Goal: Task Accomplishment & Management: Manage account settings

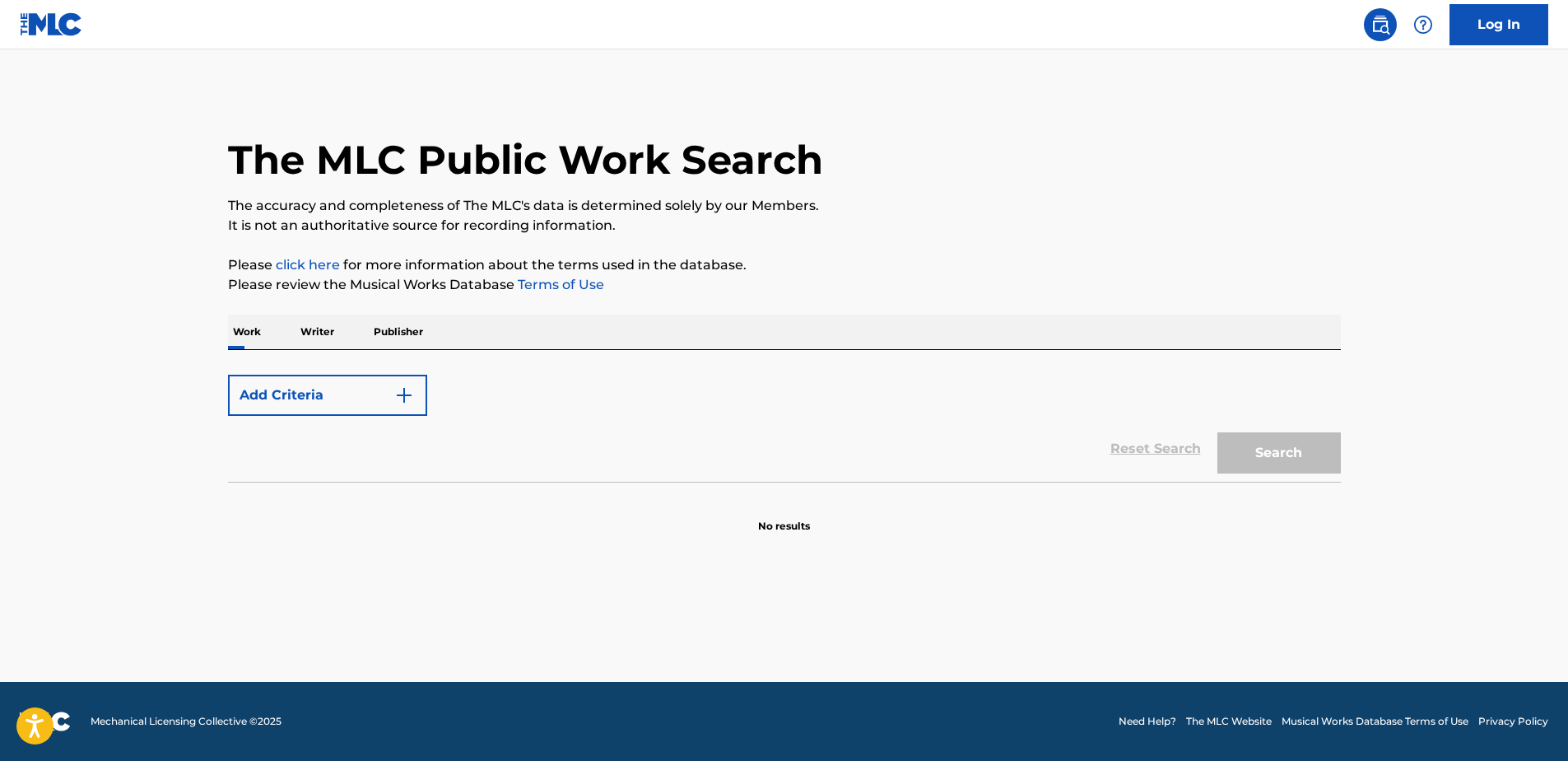
click at [1502, 13] on link "Log In" at bounding box center [1499, 25] width 99 height 41
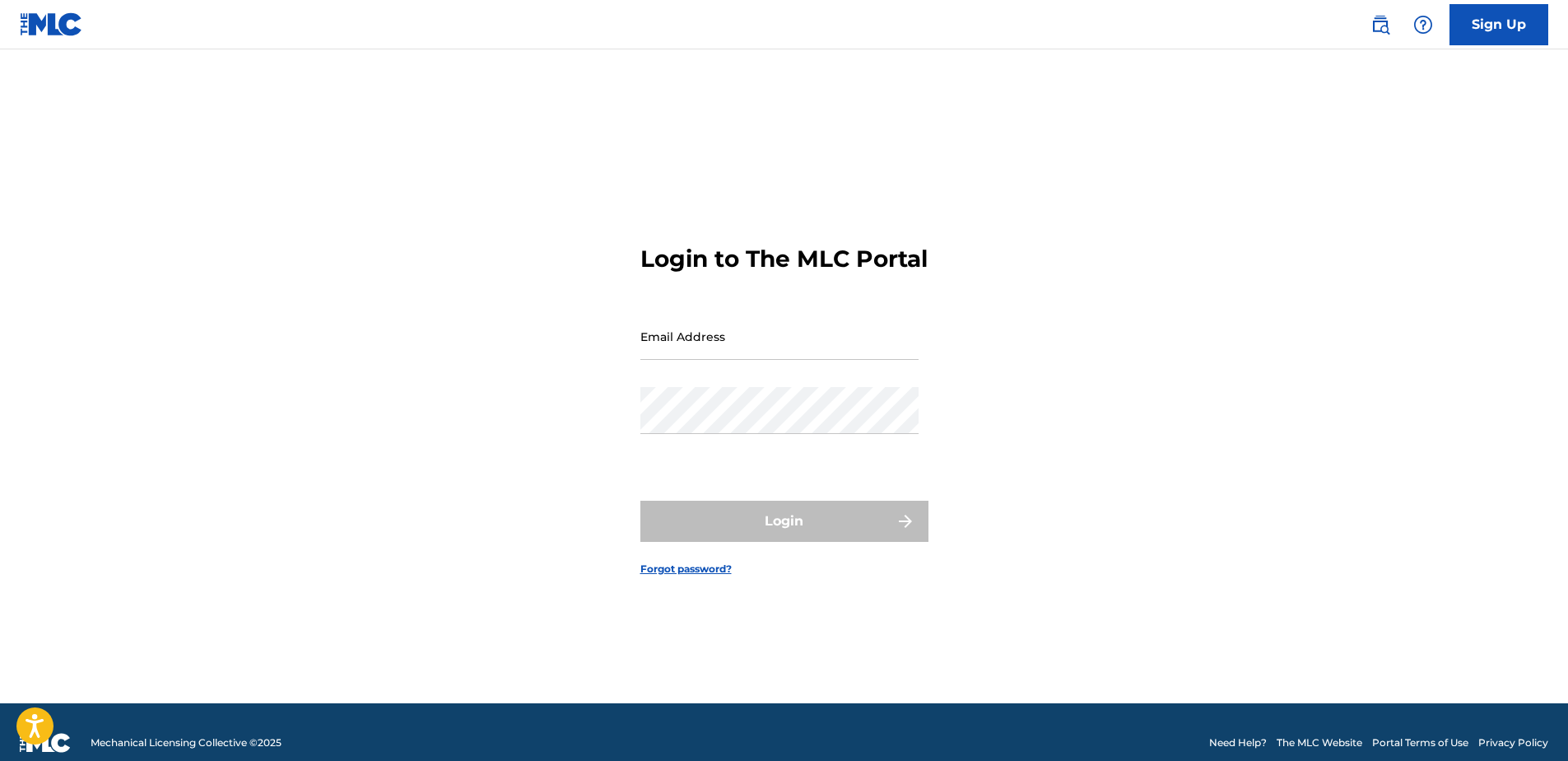
type input "[PERSON_NAME][EMAIL_ADDRESS][PERSON_NAME][DOMAIN_NAME]"
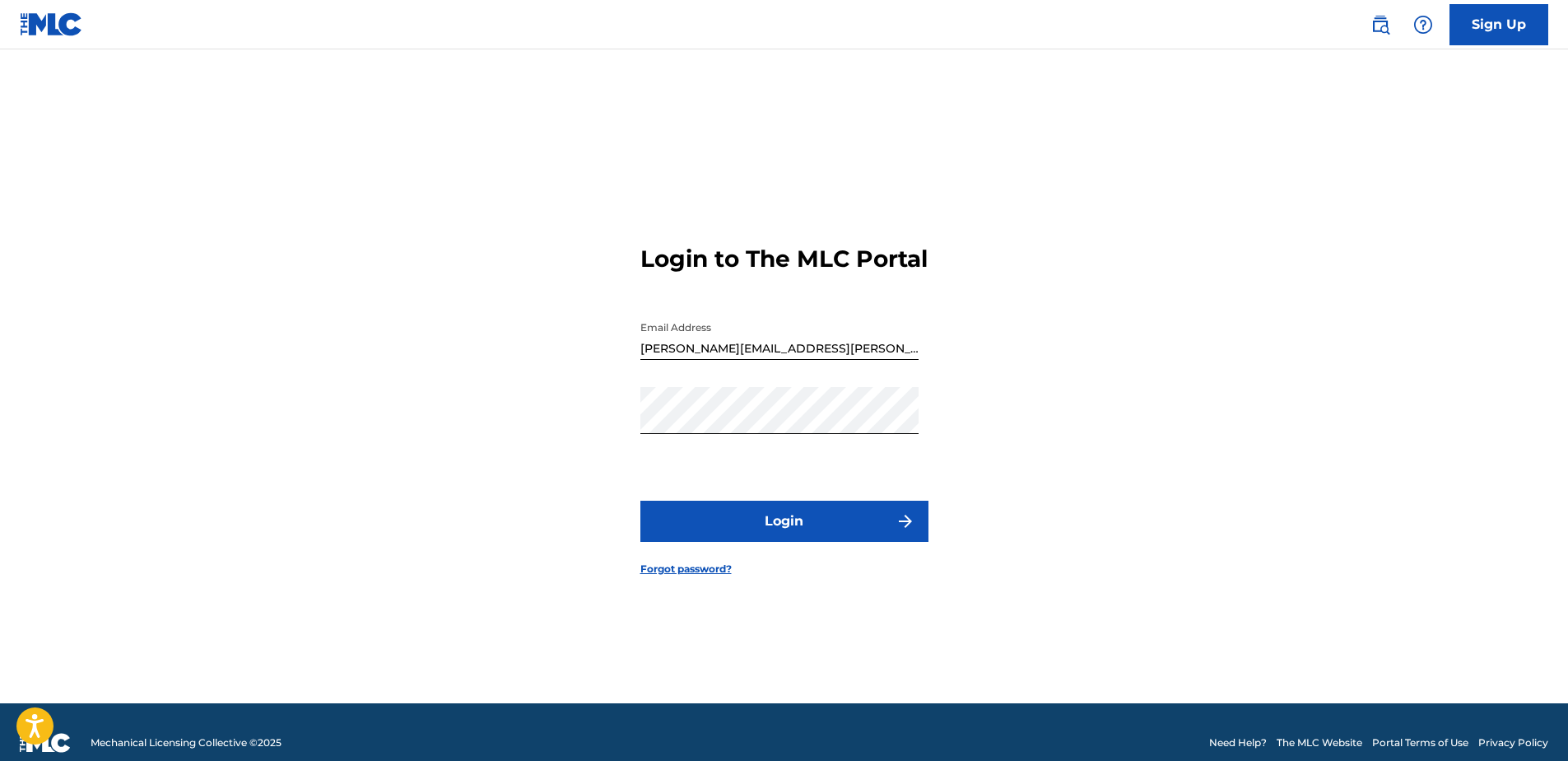
click at [770, 359] on input "[PERSON_NAME][EMAIL_ADDRESS][PERSON_NAME][DOMAIN_NAME]" at bounding box center [780, 336] width 279 height 47
click at [814, 542] on button "Login" at bounding box center [785, 522] width 289 height 41
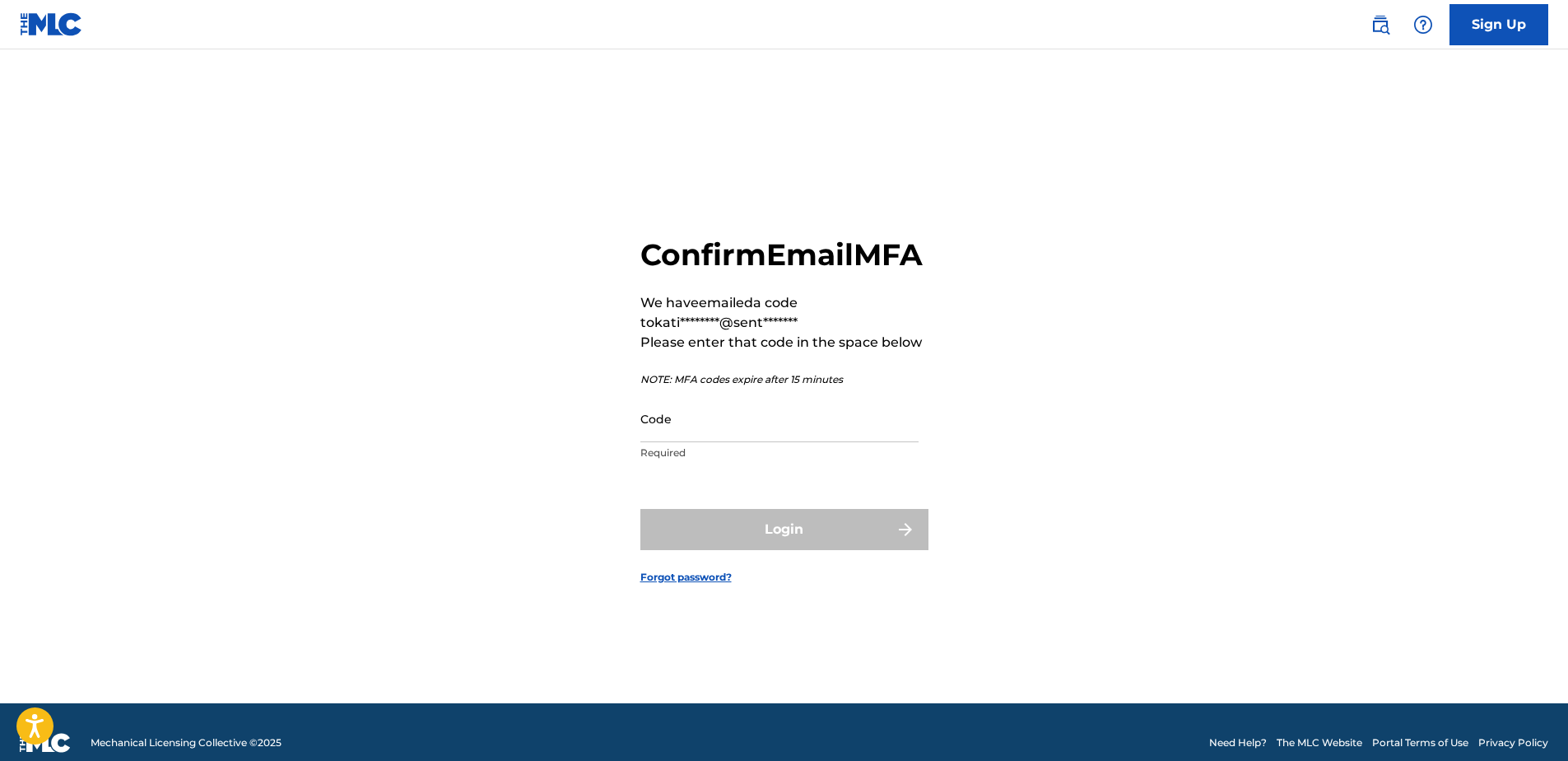
click at [732, 442] on input "Code" at bounding box center [780, 419] width 279 height 47
paste input "442036"
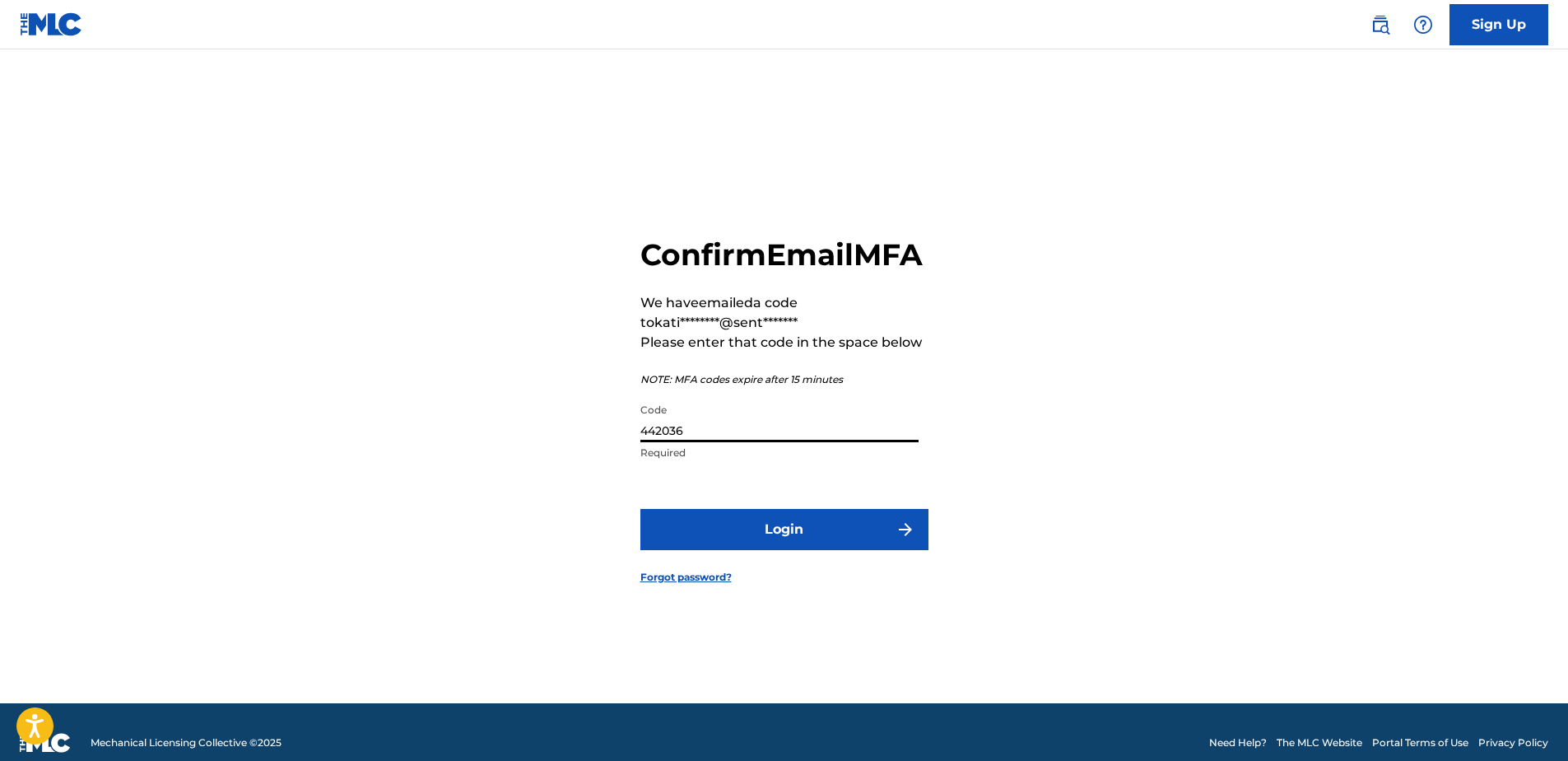
type input "442036"
click at [724, 537] on button "Login" at bounding box center [785, 530] width 289 height 41
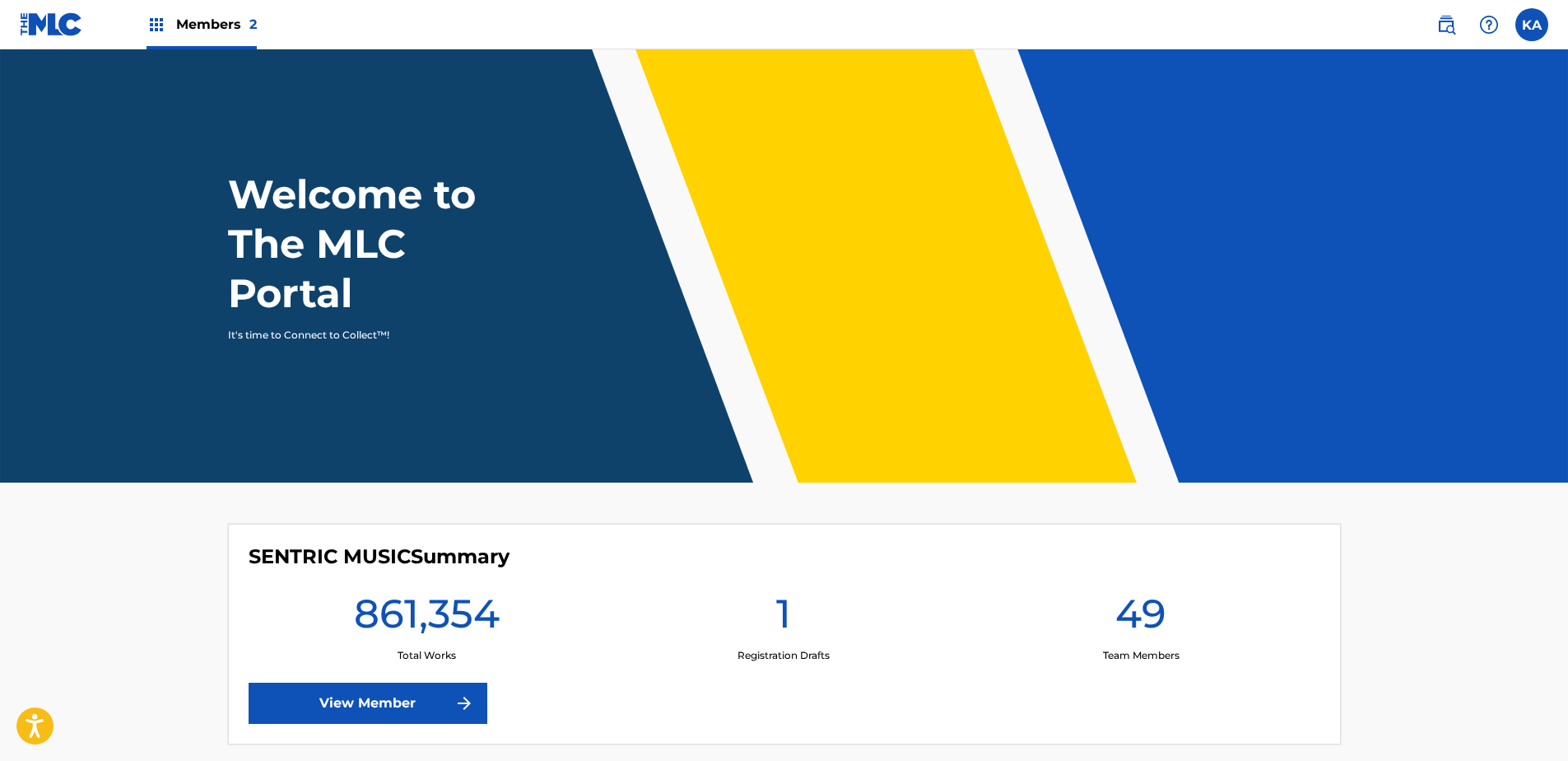
click at [230, 37] on div "Members 2" at bounding box center [202, 24] width 110 height 48
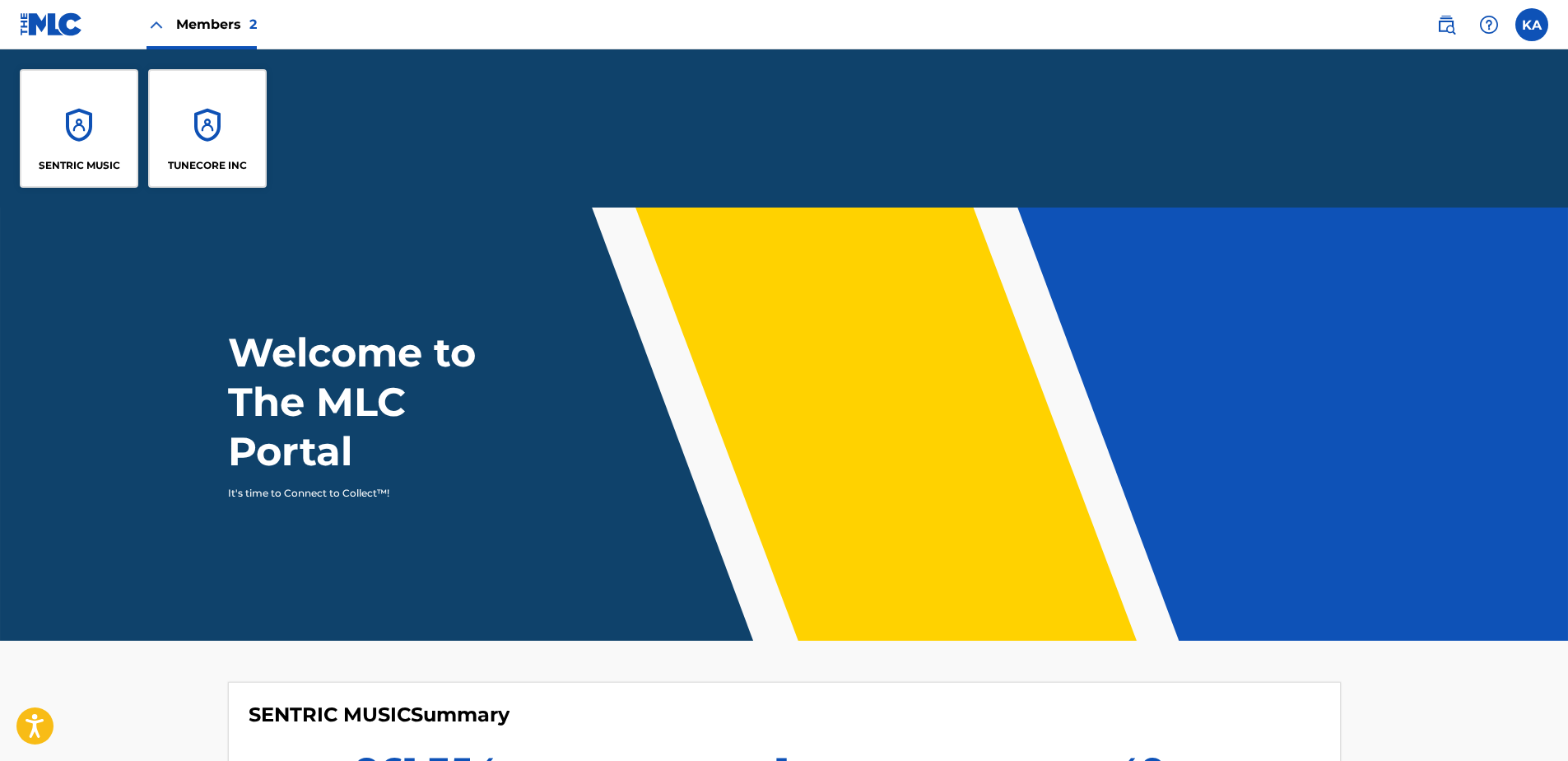
click at [90, 147] on div "SENTRIC MUSIC" at bounding box center [79, 128] width 118 height 118
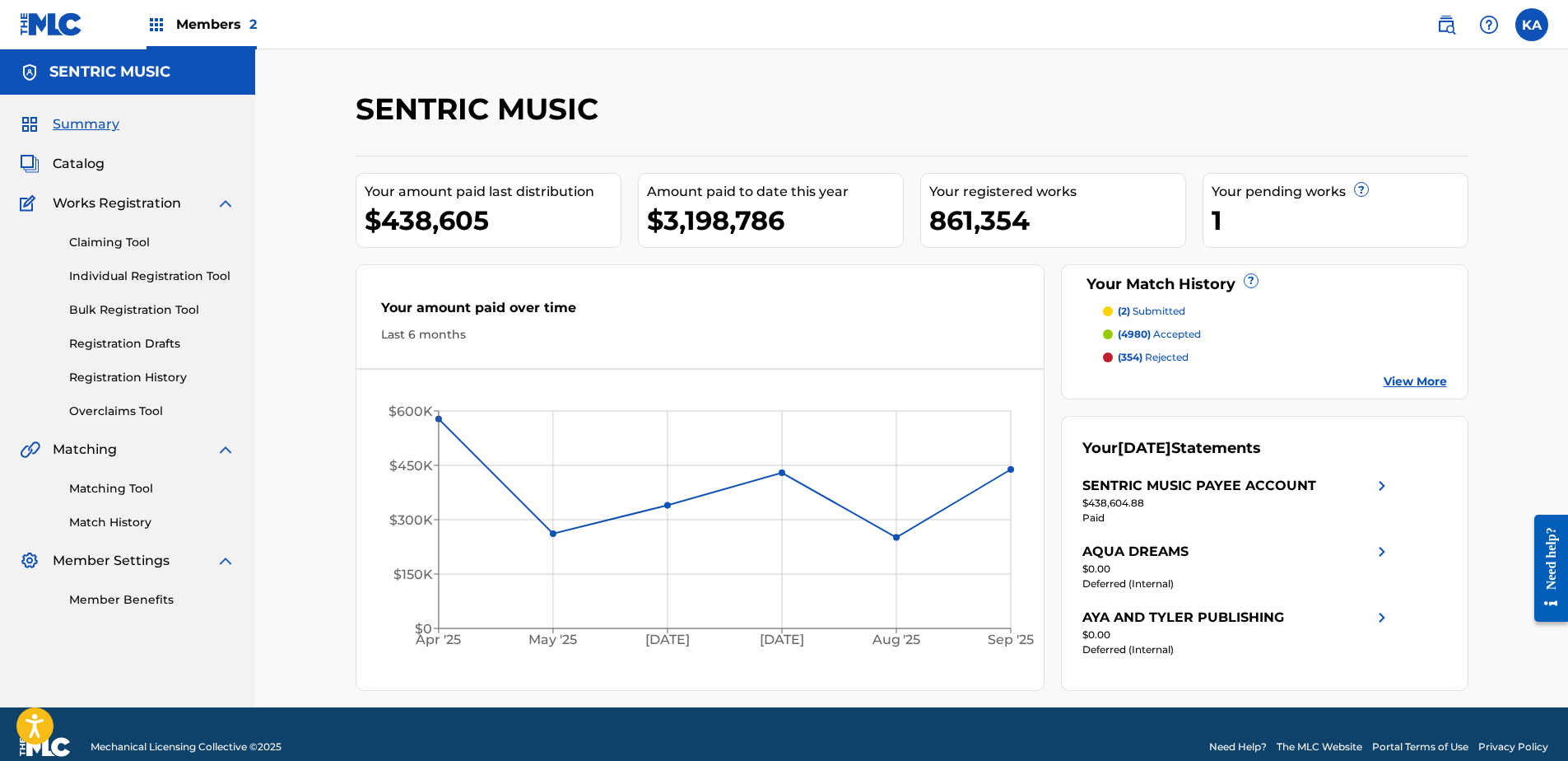
click at [141, 422] on div "Summary Catalog Works Registration Claiming Tool Individual Registration Tool B…" at bounding box center [127, 361] width 255 height 533
click at [131, 411] on link "Overclaims Tool" at bounding box center [152, 411] width 167 height 17
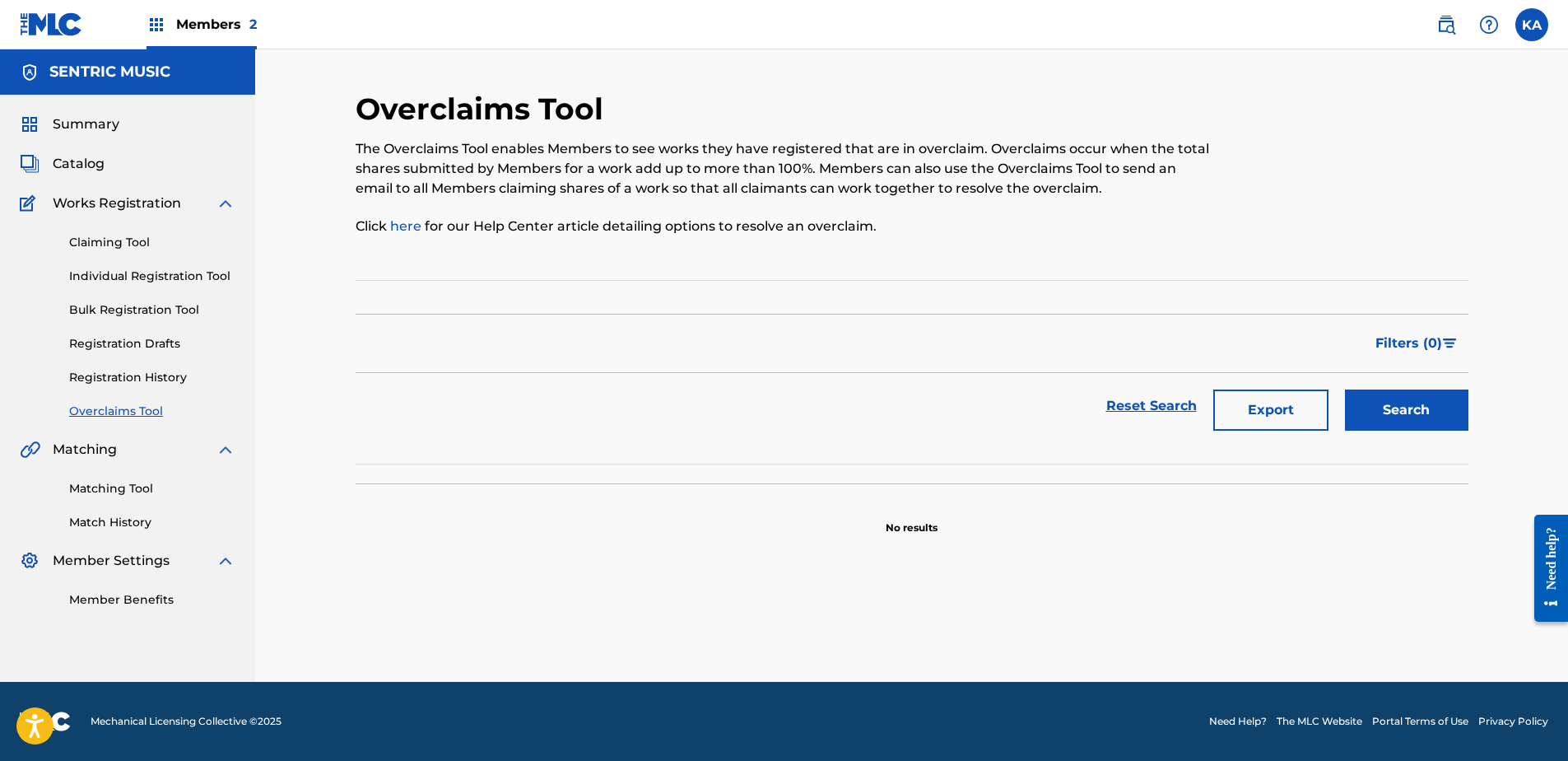
click at [112, 411] on link "Overclaims Tool" at bounding box center [152, 411] width 167 height 17
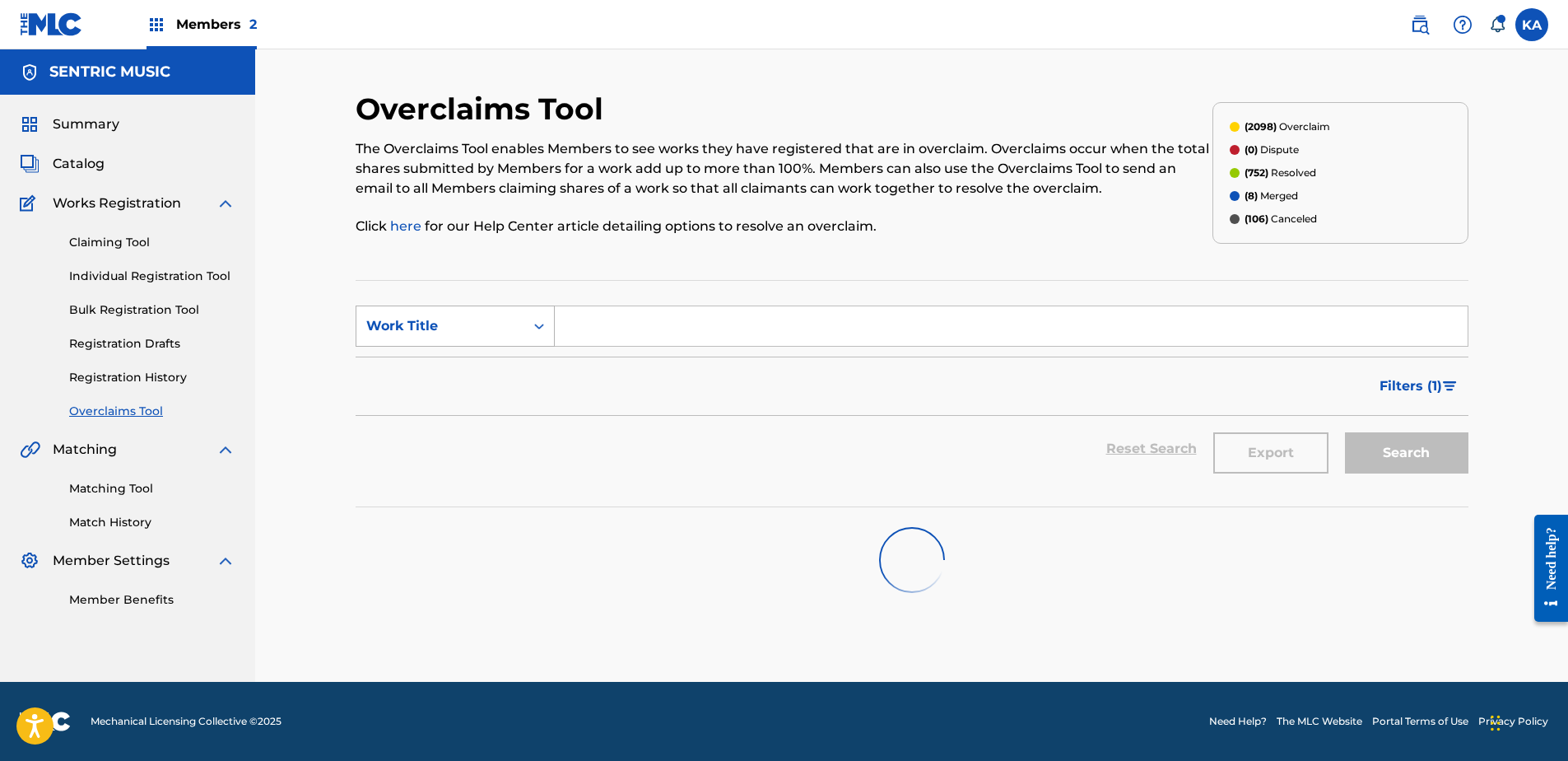
click at [494, 338] on div "Work Title" at bounding box center [440, 325] width 168 height 31
click at [471, 404] on div "Overclaim ID" at bounding box center [455, 409] width 197 height 41
click at [570, 353] on form "SearchWithCriteria0d2b2ed2-24ce-489b-a7ca-c7a4855669e5 Overclaim ID Filter Stat…" at bounding box center [912, 393] width 1113 height 177
click at [591, 329] on input "Search Form" at bounding box center [1011, 326] width 913 height 39
paste input "22080"
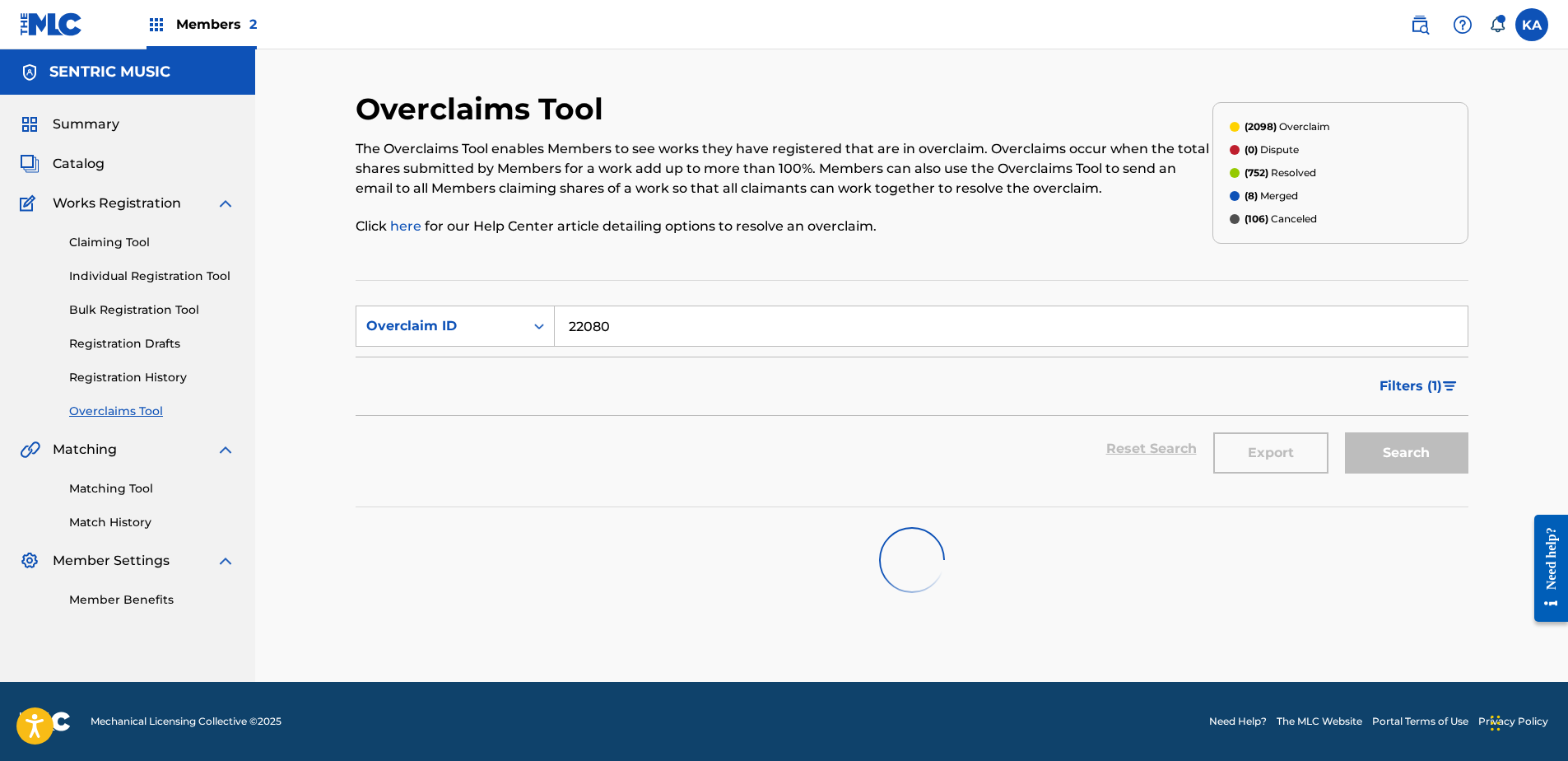
type input "22080"
click at [1398, 449] on div "Search" at bounding box center [1402, 448] width 132 height 65
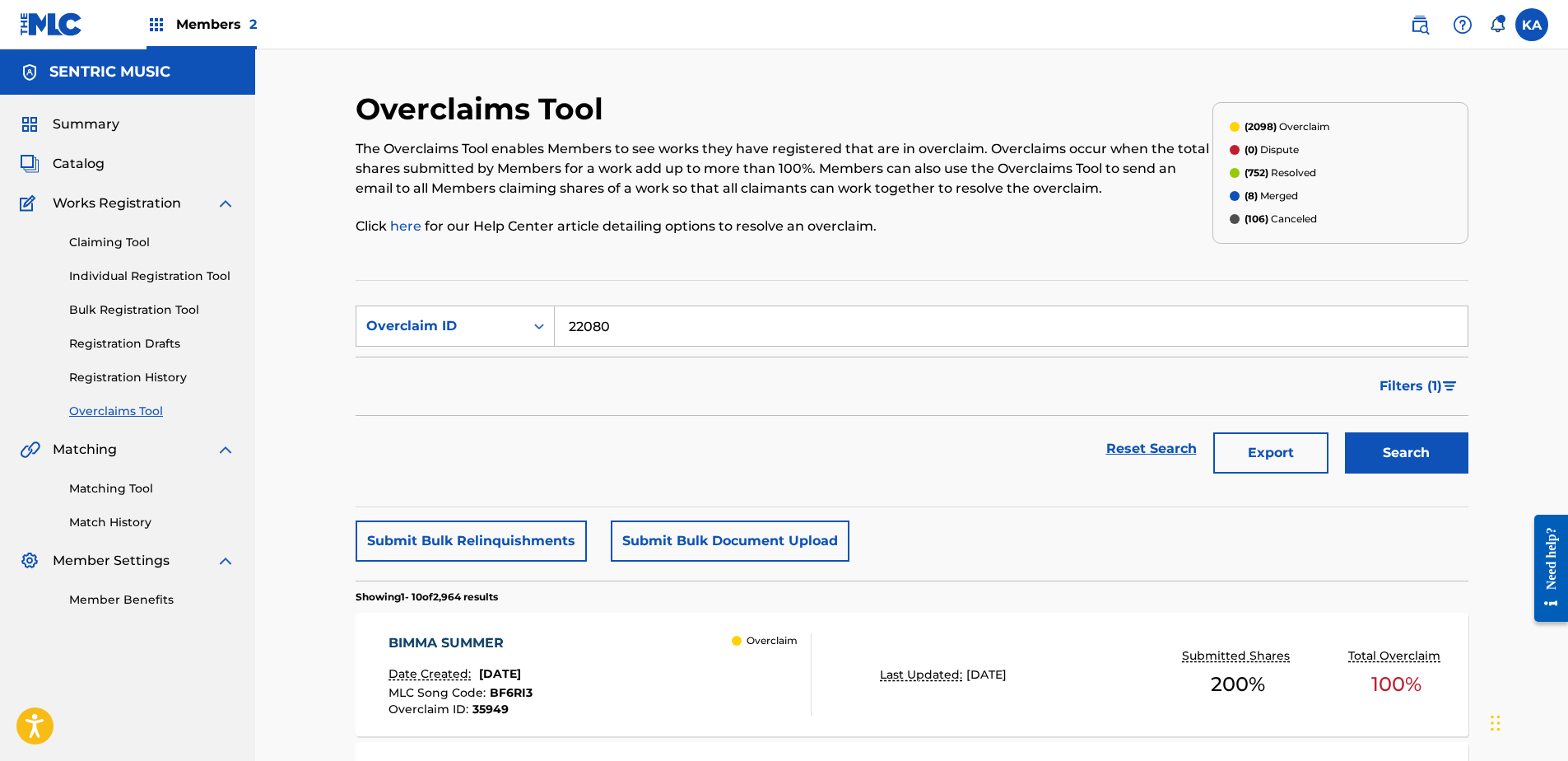
click at [1392, 459] on button "Search" at bounding box center [1407, 453] width 124 height 41
click at [872, 680] on div "Last Updated: [DATE]" at bounding box center [996, 674] width 264 height 17
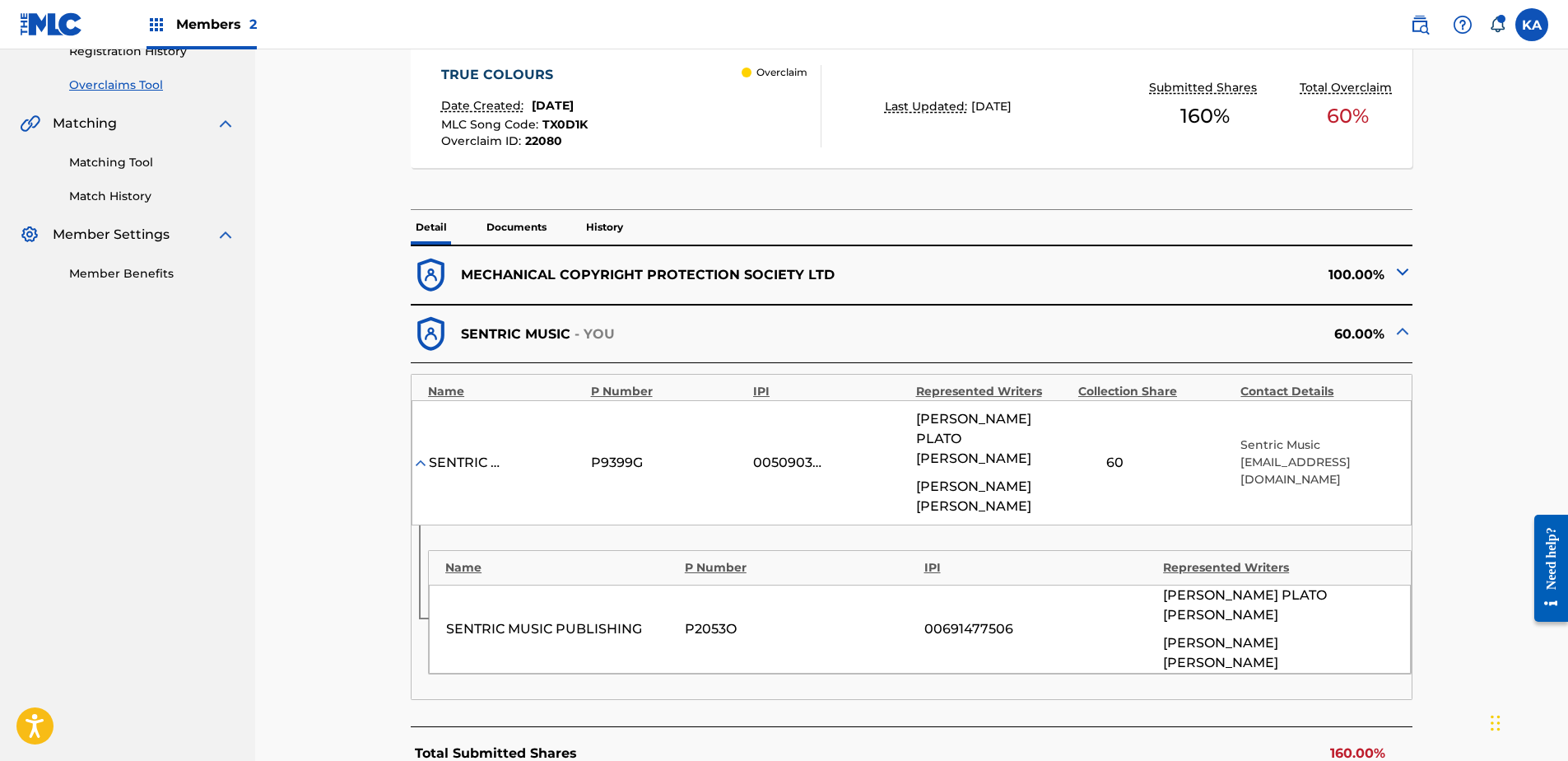
scroll to position [329, 0]
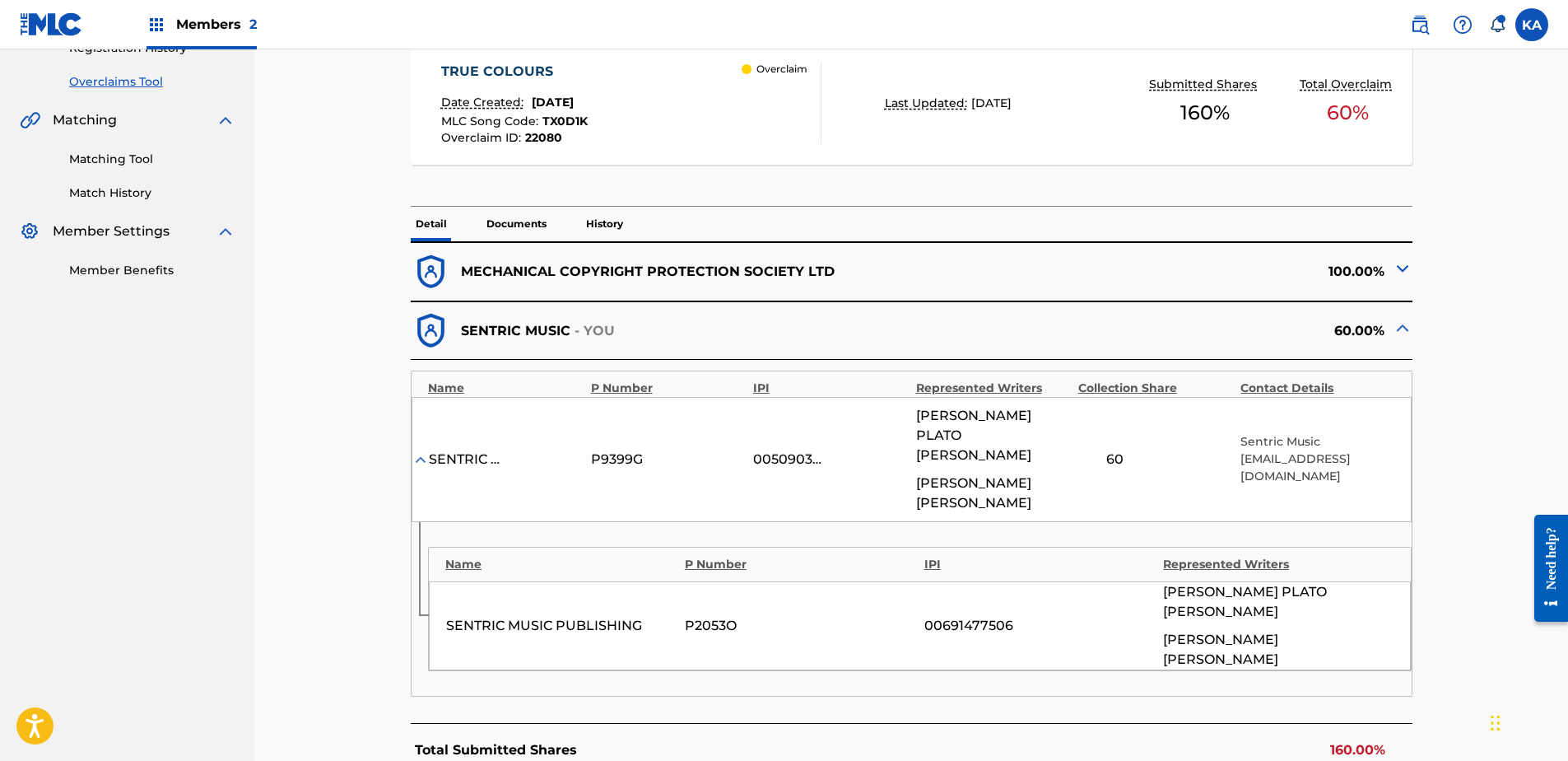
click at [511, 225] on p "Documents" at bounding box center [516, 224] width 70 height 35
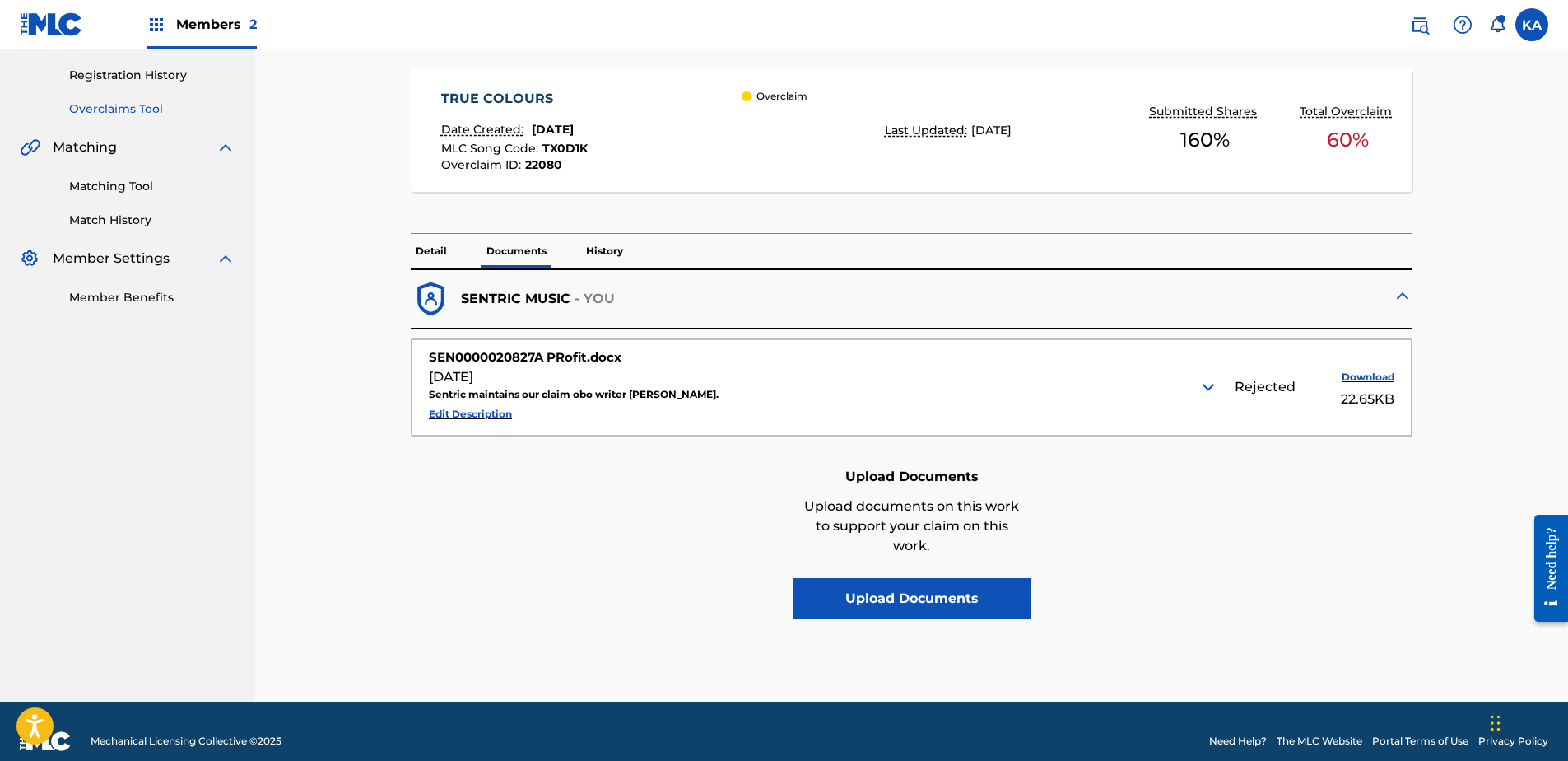
scroll to position [322, 0]
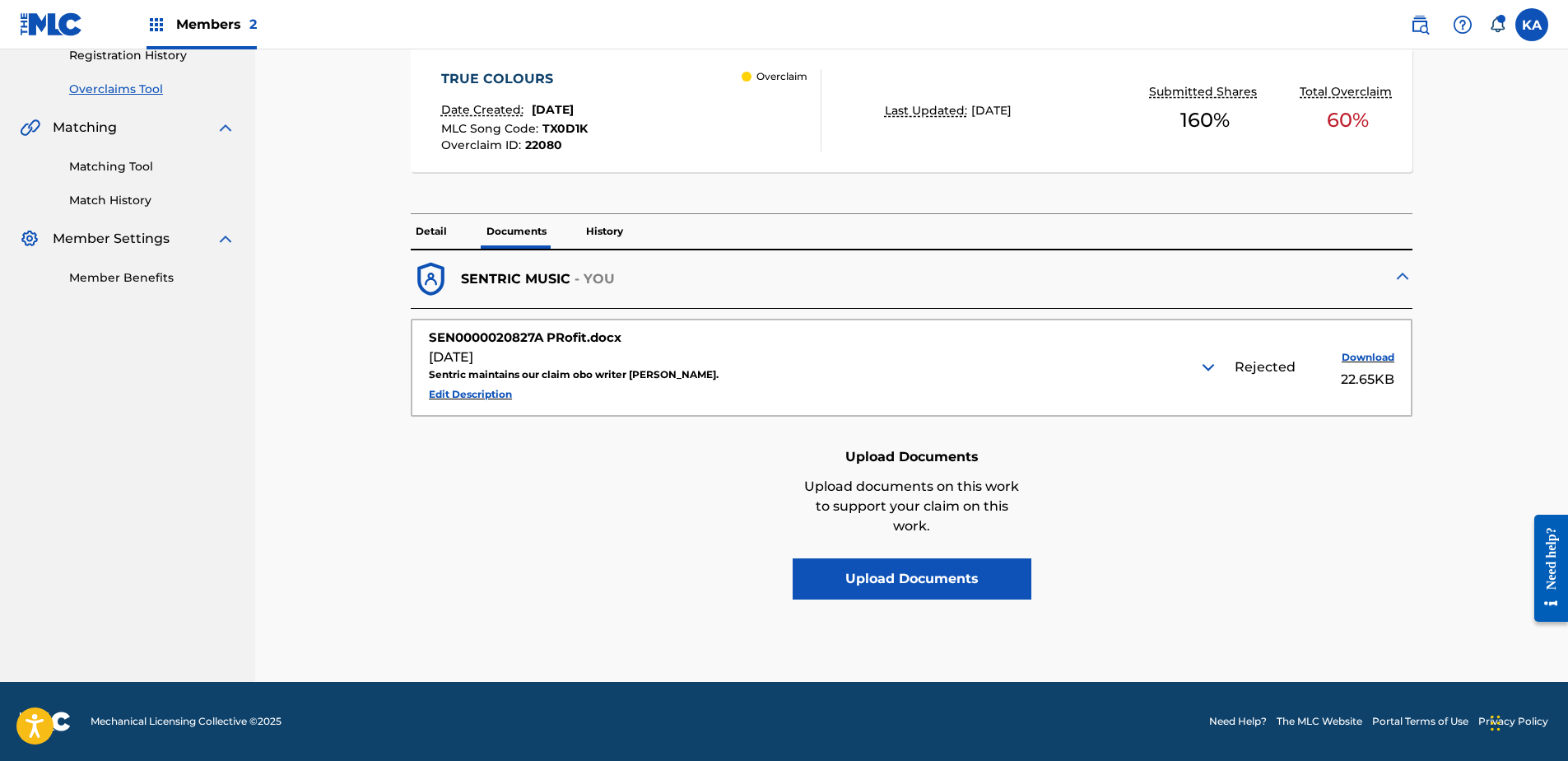
click at [1221, 363] on div "Rejected Download 22.65KB" at bounding box center [1156, 368] width 478 height 45
click at [1210, 365] on img at bounding box center [1209, 368] width 20 height 20
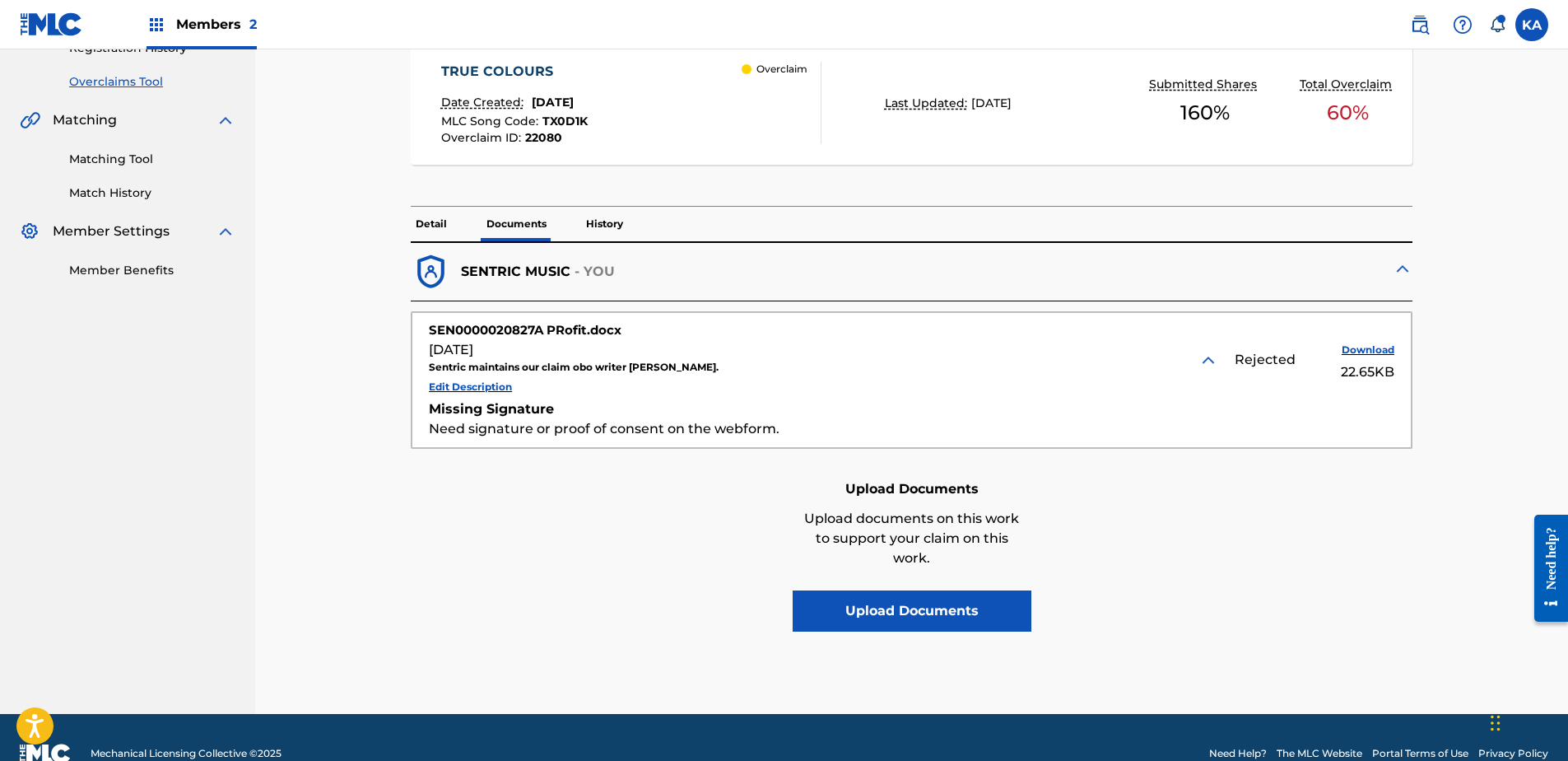
click at [546, 224] on p "Documents" at bounding box center [516, 224] width 70 height 35
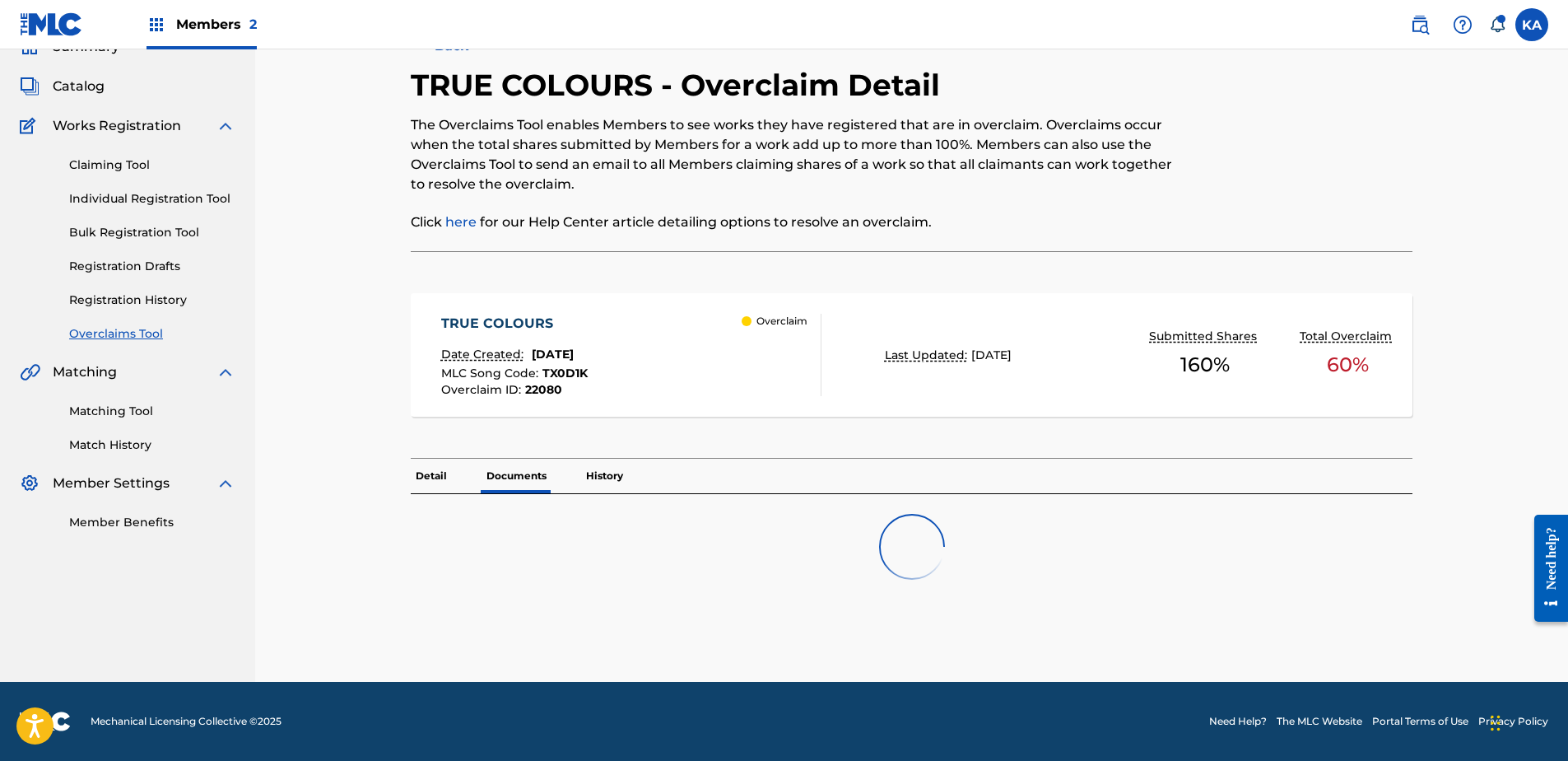
scroll to position [322, 0]
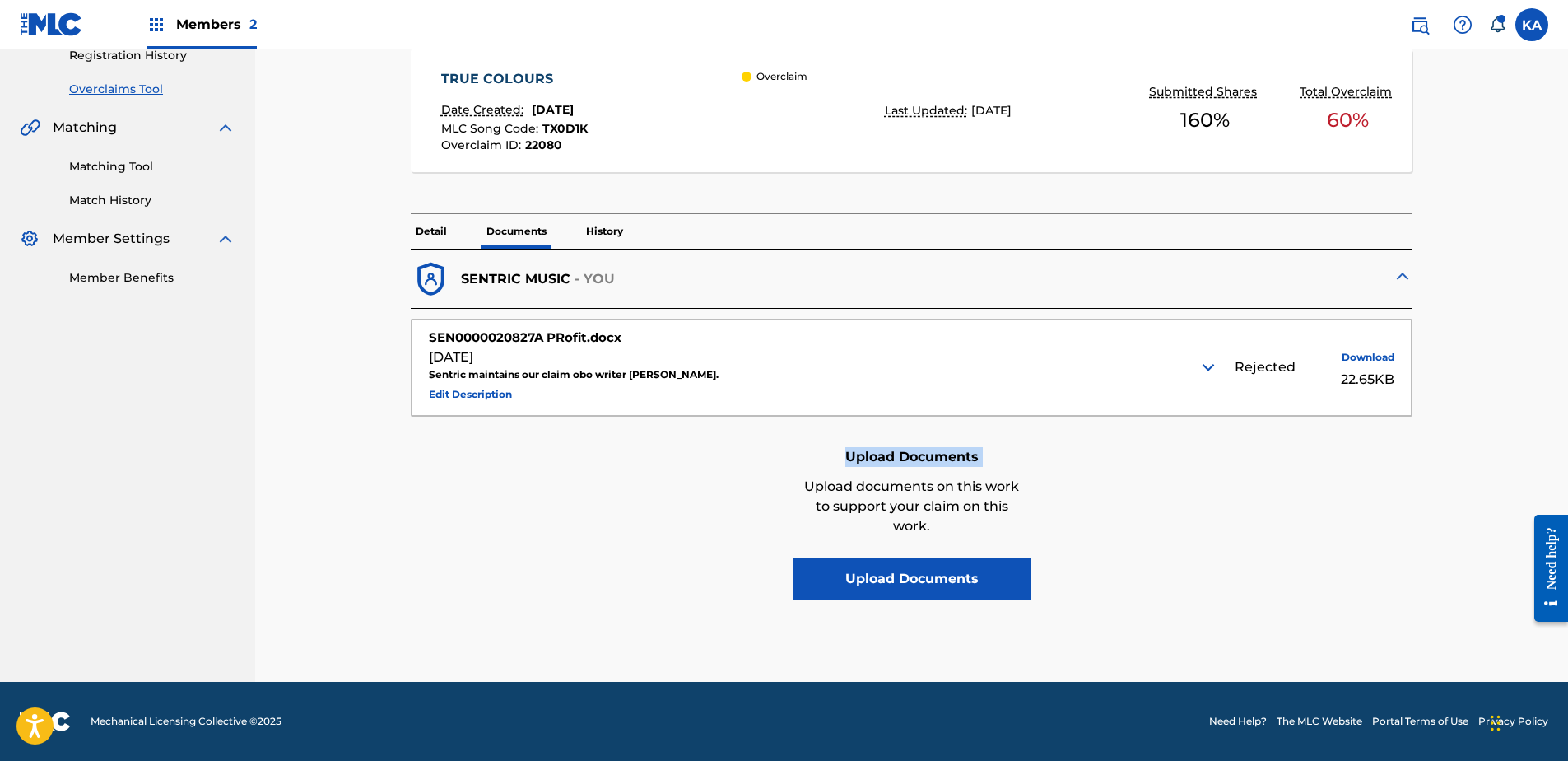
click at [541, 467] on div "Upload Documents Upload documents on this work to support your claim on this wo…" at bounding box center [911, 521] width 1002 height 157
drag, startPoint x: 541, startPoint y: 467, endPoint x: 509, endPoint y: 367, distance: 105.0
click at [509, 368] on div "Sentric maintains our claim obo writer [PERSON_NAME]." at bounding box center [668, 375] width 478 height 15
click at [491, 395] on button "Edit Description" at bounding box center [470, 394] width 83 height 25
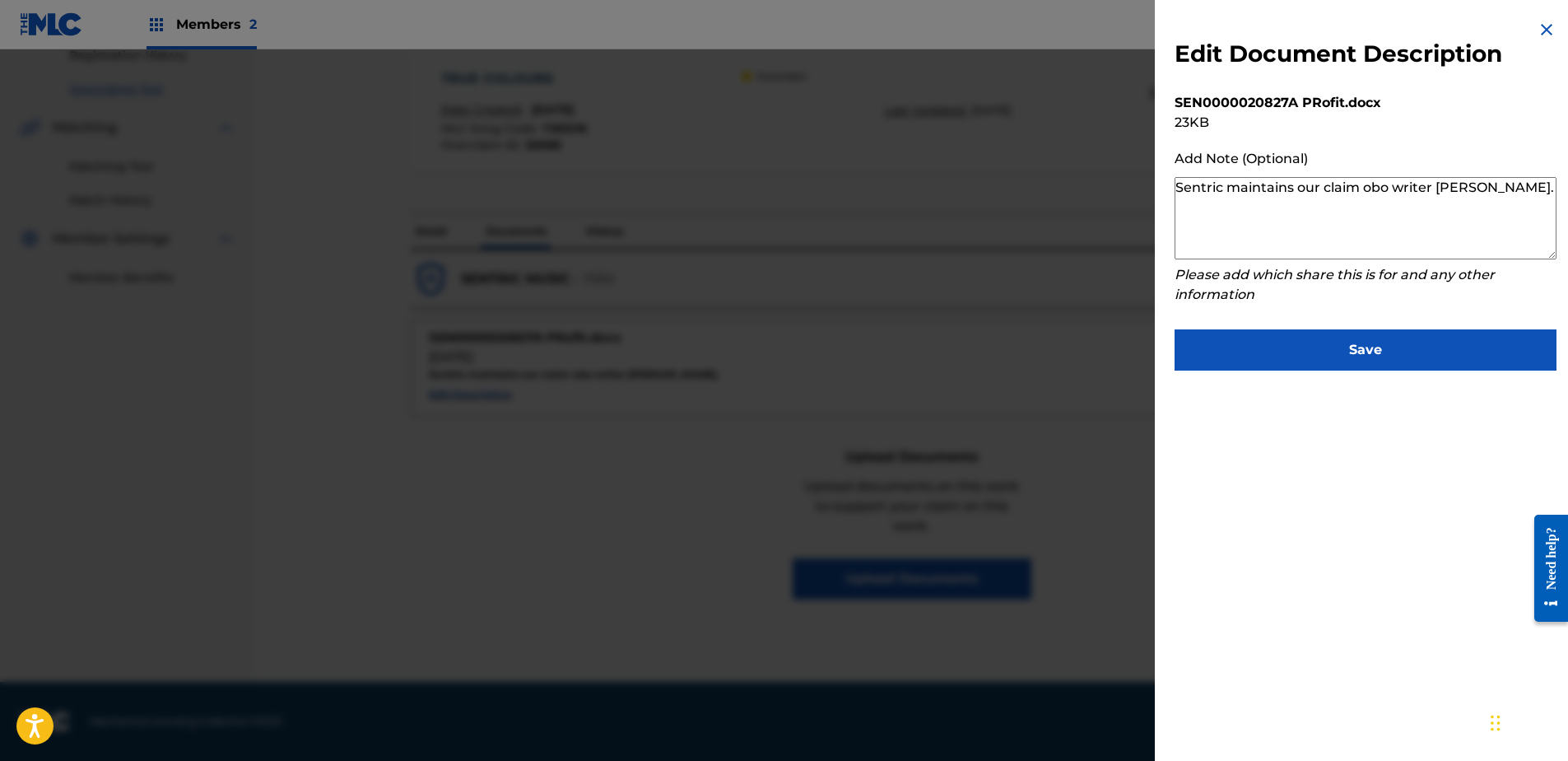
click at [1289, 238] on textarea "Sentric maintains our claim obo writer [PERSON_NAME]." at bounding box center [1366, 219] width 382 height 82
click at [1315, 241] on textarea "Sentric maintains our claim obo writer [PERSON_NAME]." at bounding box center [1366, 219] width 382 height 82
click at [1310, 221] on textarea "Sentric maintains our claim obo writer [PERSON_NAME]." at bounding box center [1366, 219] width 382 height 82
click at [1305, 203] on textarea "Sentric maintains our claim obo writer [PERSON_NAME]." at bounding box center [1366, 219] width 382 height 82
type textarea "Sentric maintains our claim obo writer [PERSON_NAME]."
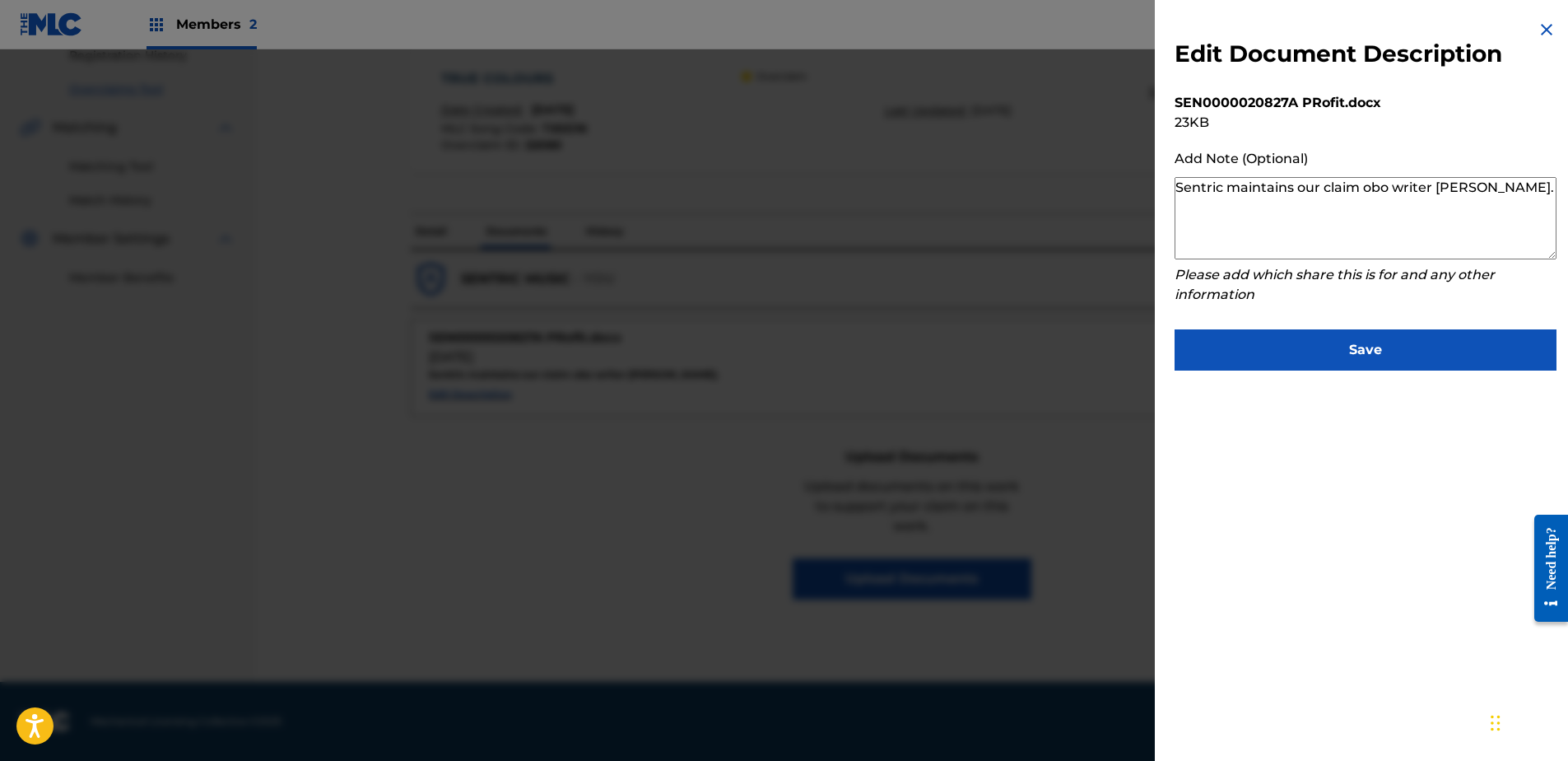
click at [1538, 30] on img at bounding box center [1546, 30] width 20 height 20
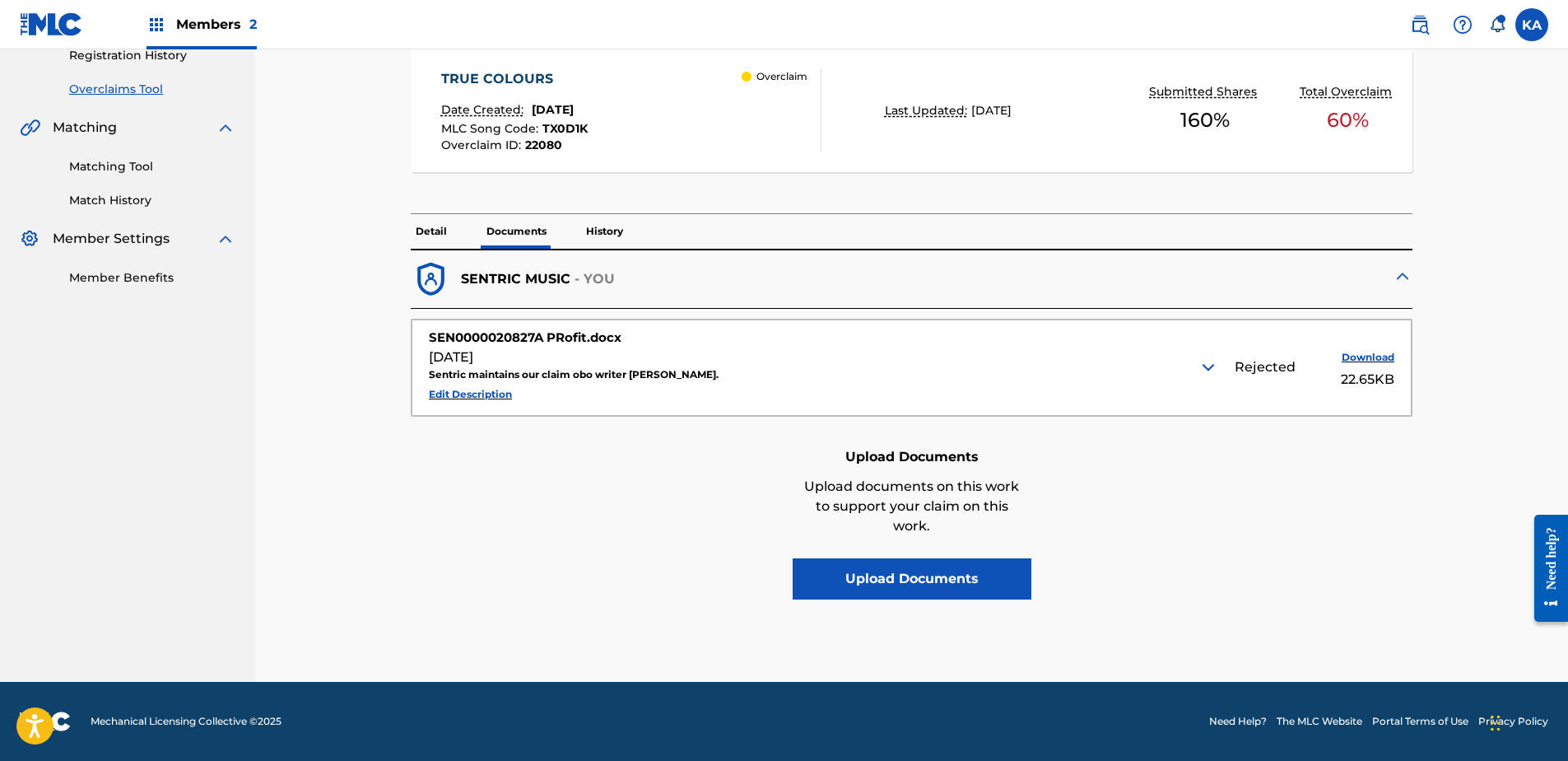
click at [1222, 364] on div "Rejected Download 22.65KB" at bounding box center [1156, 368] width 478 height 45
click at [613, 228] on p "History" at bounding box center [605, 231] width 47 height 35
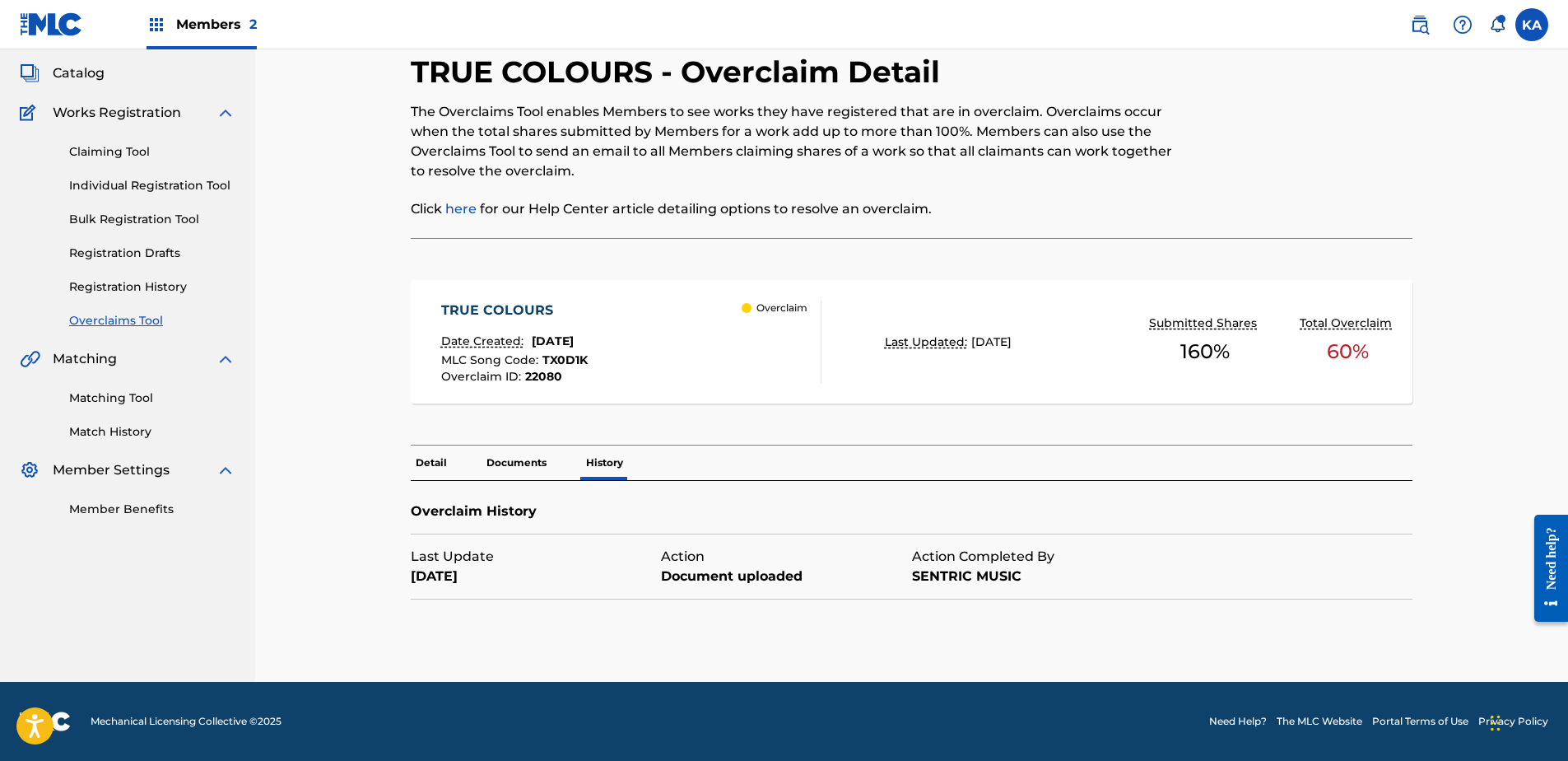
scroll to position [91, 0]
click at [521, 460] on p "Documents" at bounding box center [516, 463] width 70 height 35
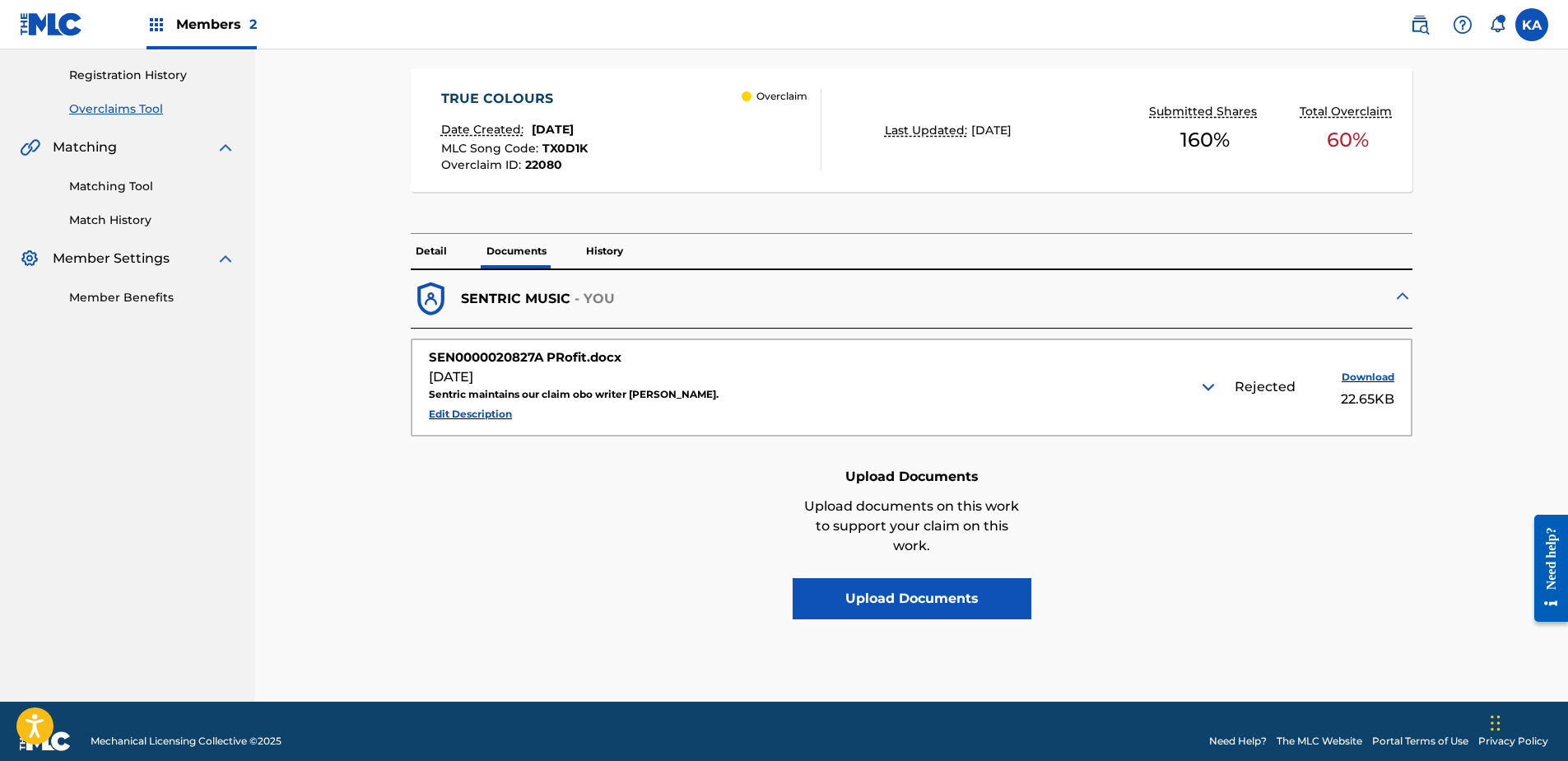
scroll to position [322, 0]
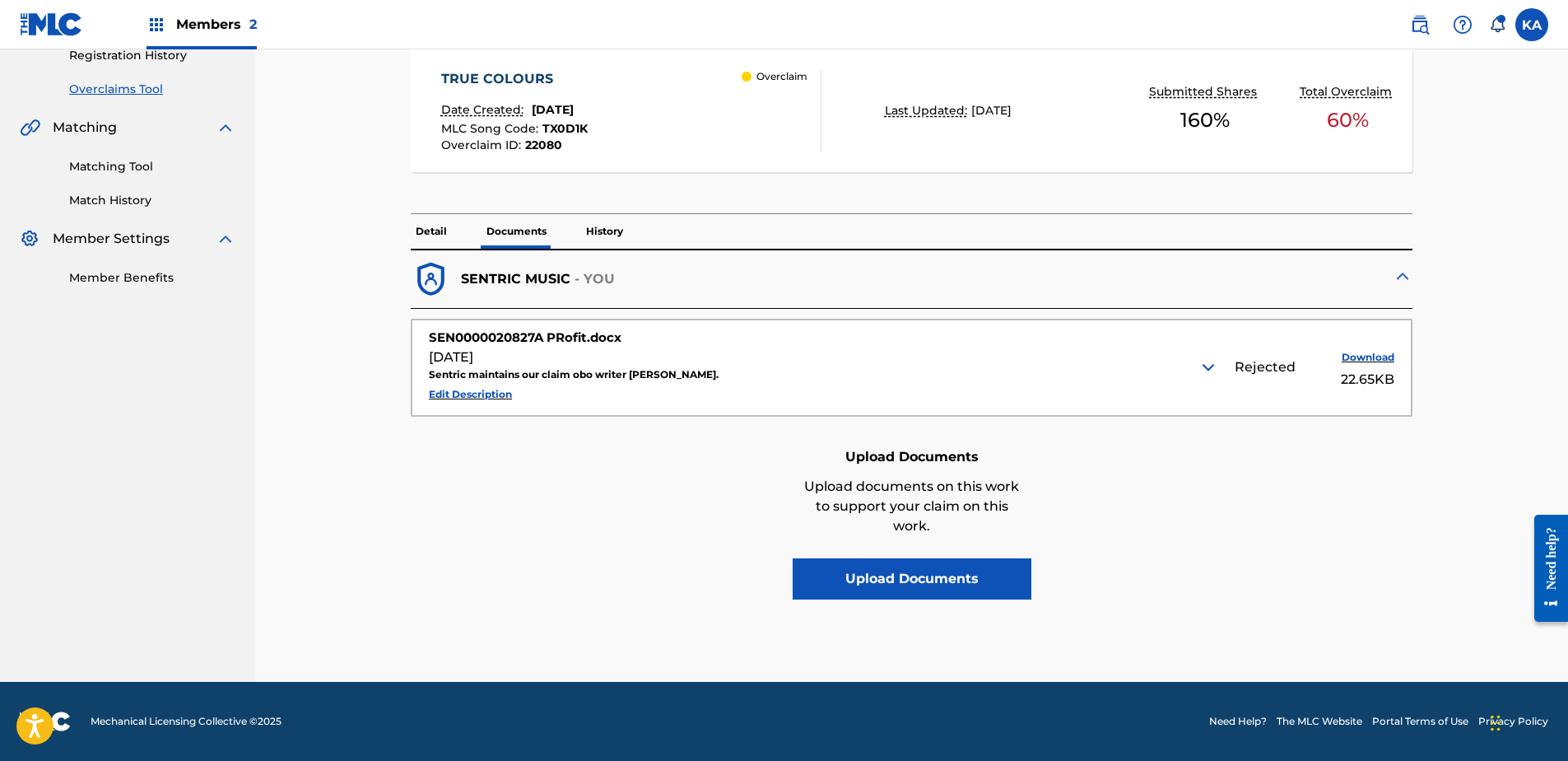
click at [523, 381] on div "Sentric maintains our claim obo writer [PERSON_NAME]." at bounding box center [668, 375] width 478 height 15
click at [599, 286] on p "- YOU" at bounding box center [595, 279] width 41 height 20
click at [1361, 354] on button "Download" at bounding box center [1353, 358] width 82 height 25
click at [1220, 370] on div "Rejected Download 22.65KB" at bounding box center [1156, 368] width 478 height 45
click at [435, 388] on button "Edit Description" at bounding box center [470, 394] width 83 height 25
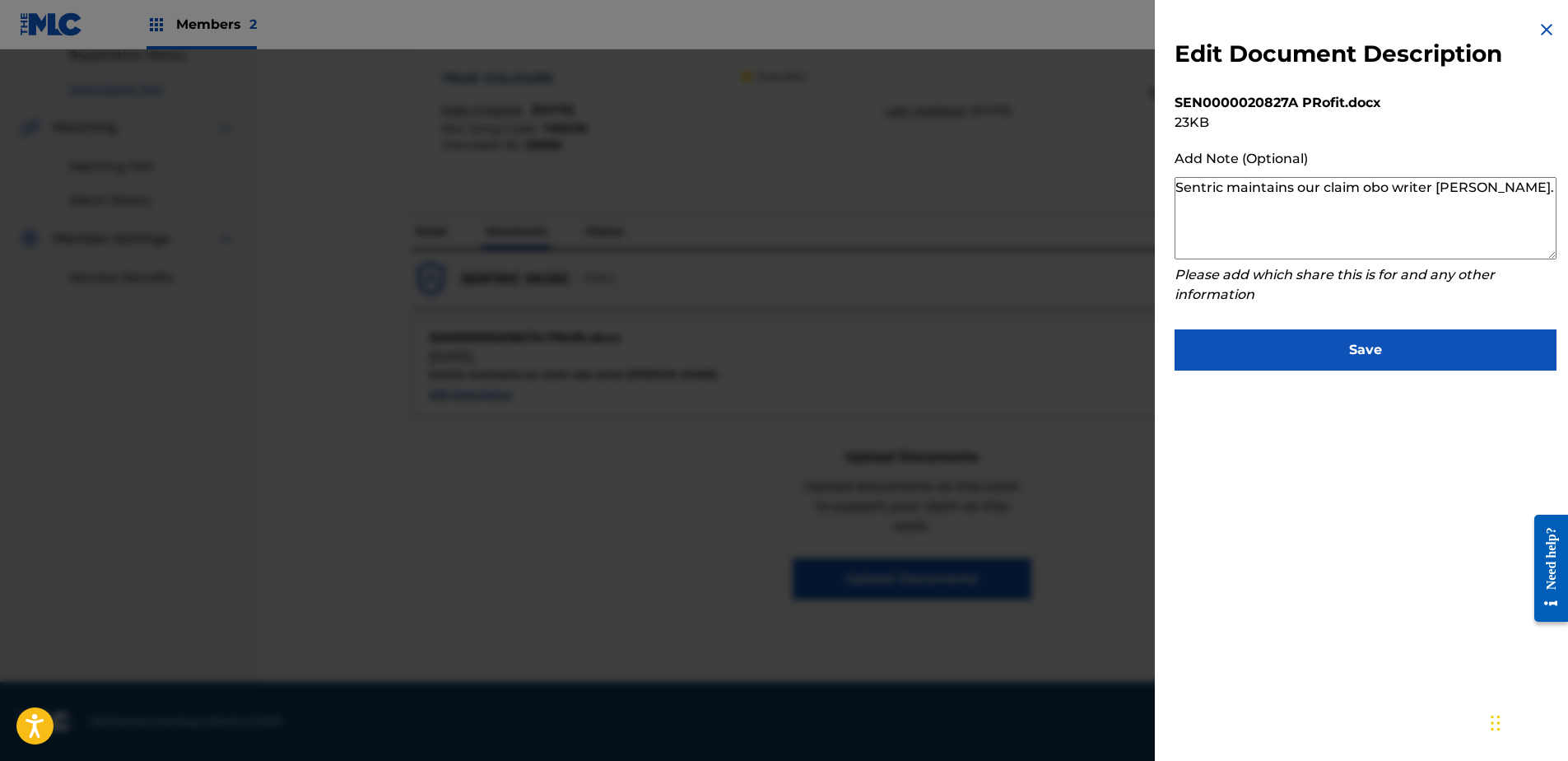
click at [1271, 223] on textarea "Sentric maintains our claim obo writer [PERSON_NAME]." at bounding box center [1366, 219] width 382 height 82
click at [1271, 246] on textarea "Sentric maintains our claim obo writer [PERSON_NAME]." at bounding box center [1366, 219] width 382 height 82
paste textarea "Our agreement does not require a written signature. The contract is drawn up in…"
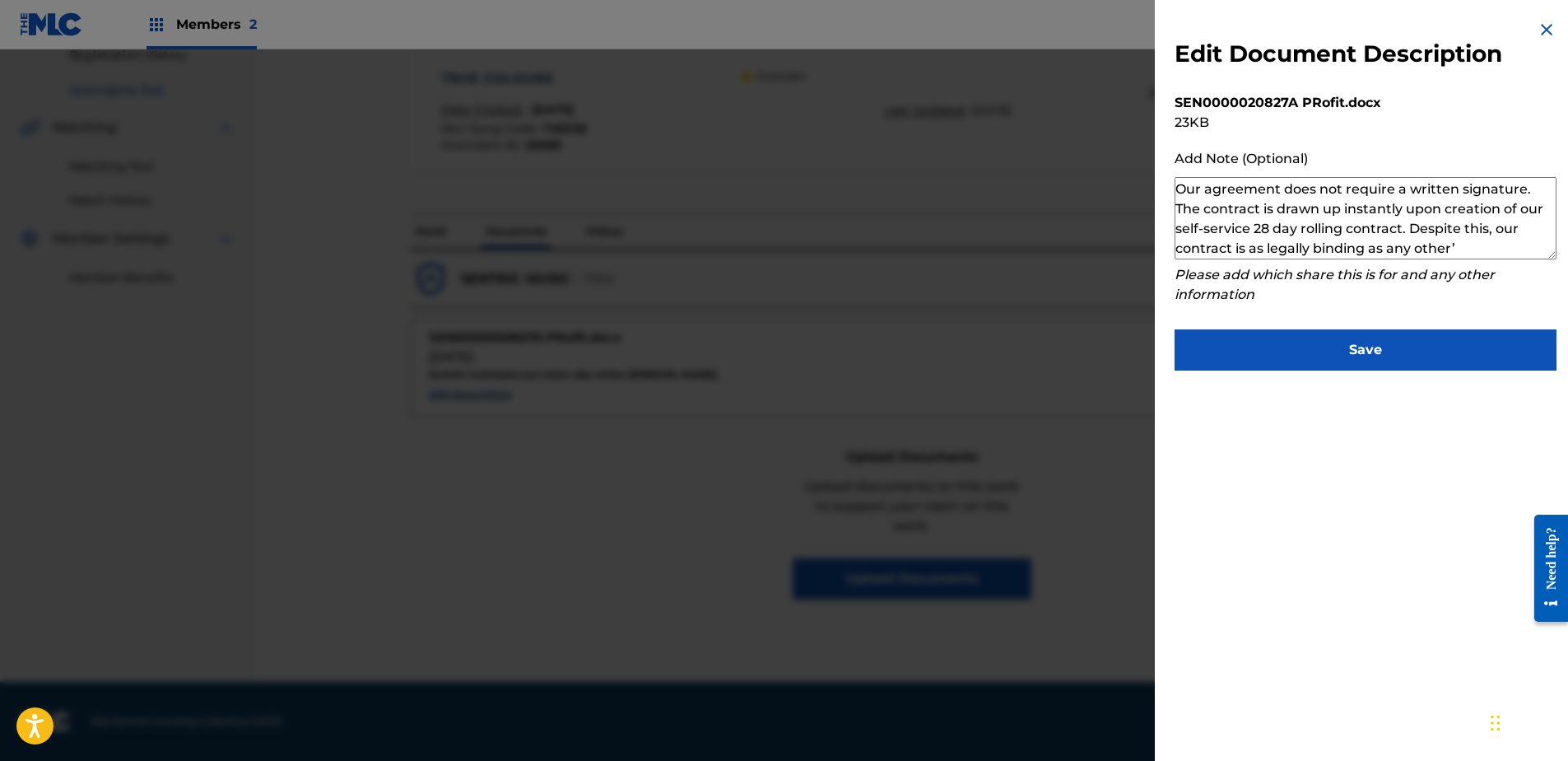
scroll to position [0, 0]
click at [1253, 214] on textarea "Sentric maintains our claim obo writer [PERSON_NAME]. Our agreement does not re…" at bounding box center [1366, 219] width 382 height 82
drag, startPoint x: 1479, startPoint y: 239, endPoint x: 1487, endPoint y: 248, distance: 12.0
click at [1480, 239] on textarea "Sentric maintains our claim obo writer [PERSON_NAME]. Our agreement does not re…" at bounding box center [1366, 219] width 382 height 82
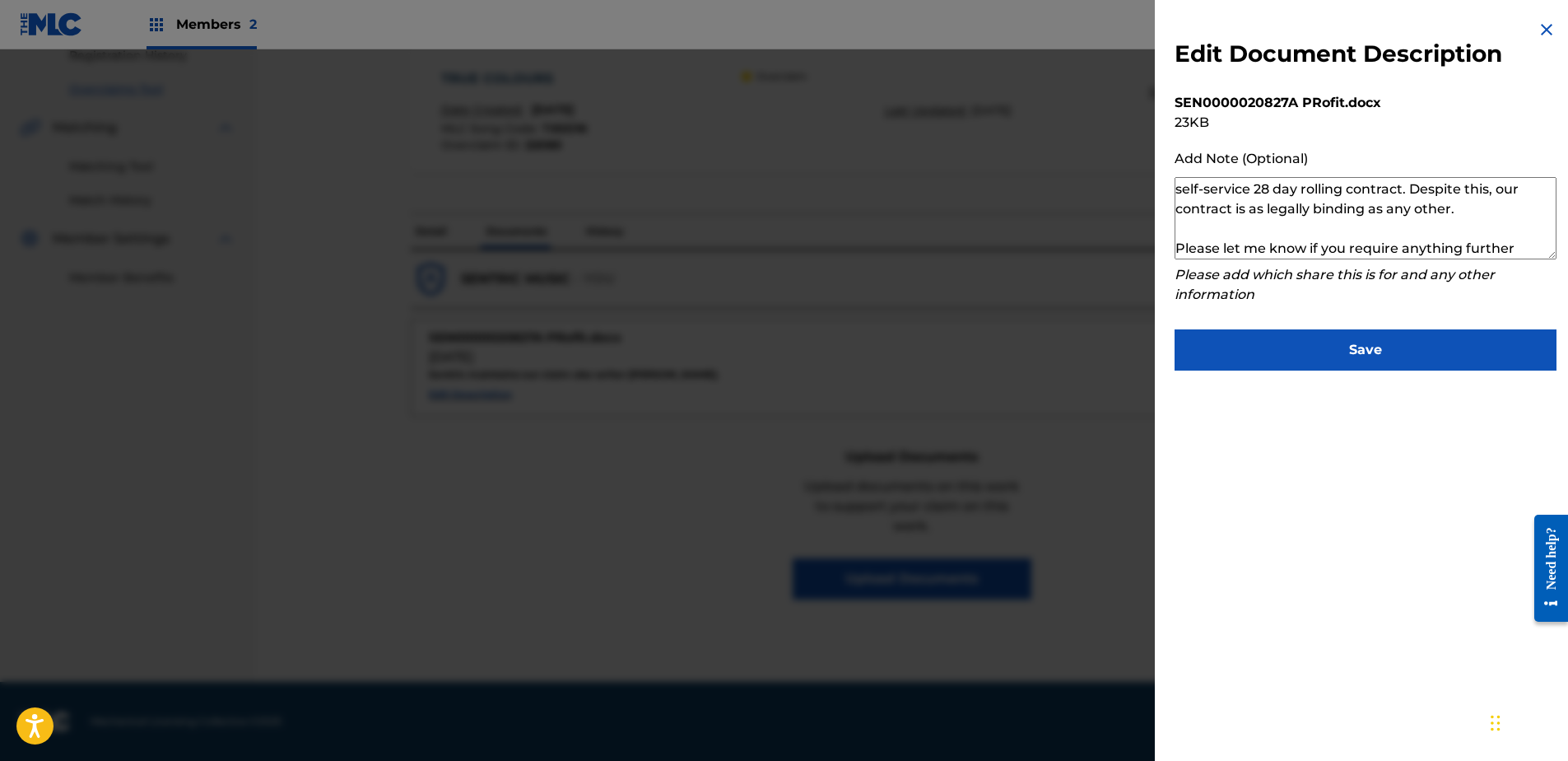
scroll to position [97, 0]
type textarea "Sentric maintains our claim obo writer [PERSON_NAME]. Our agreement does not re…"
click at [1383, 350] on button "Save" at bounding box center [1366, 350] width 382 height 41
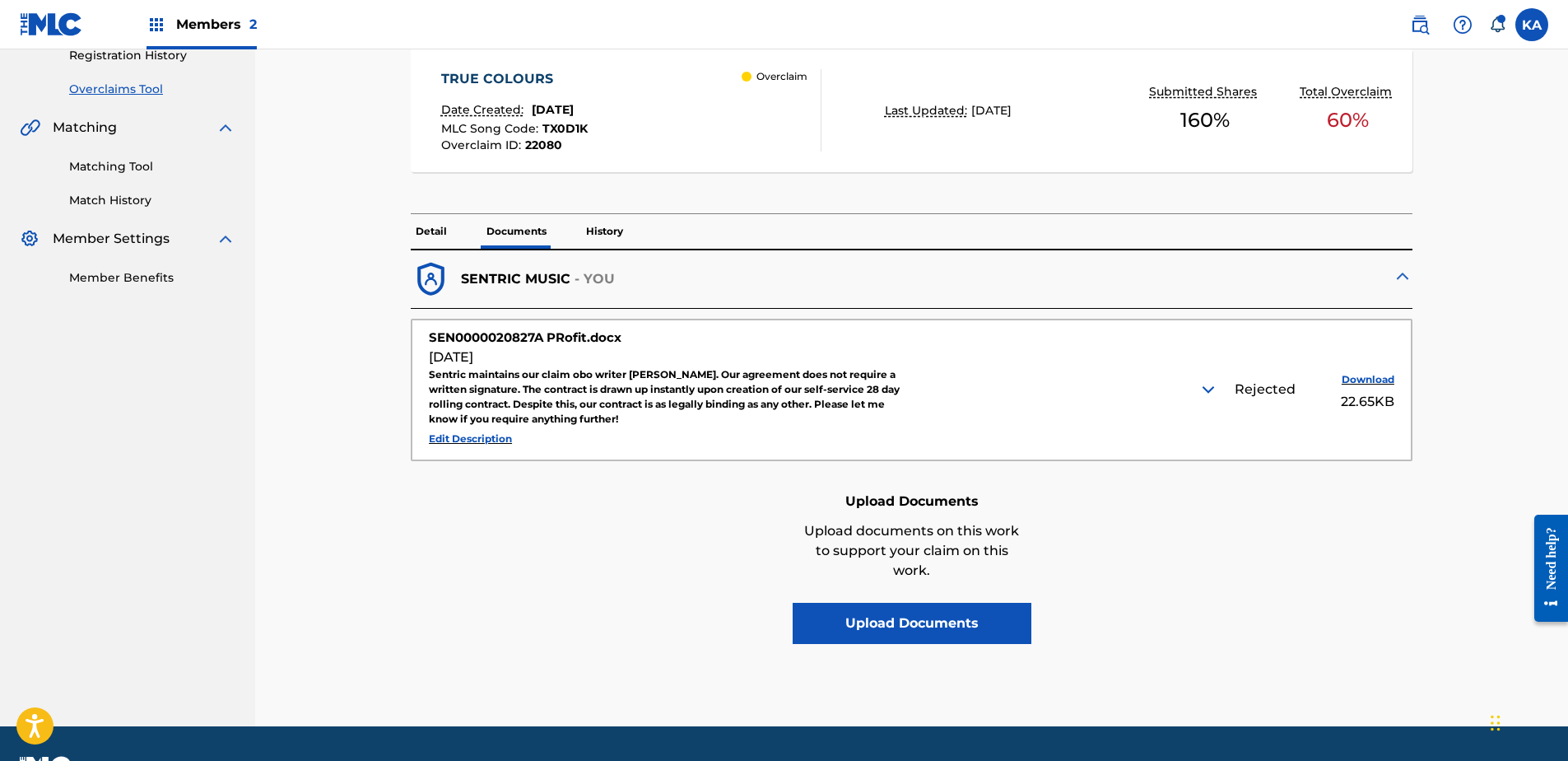
click at [476, 438] on button "Edit Description" at bounding box center [470, 439] width 83 height 25
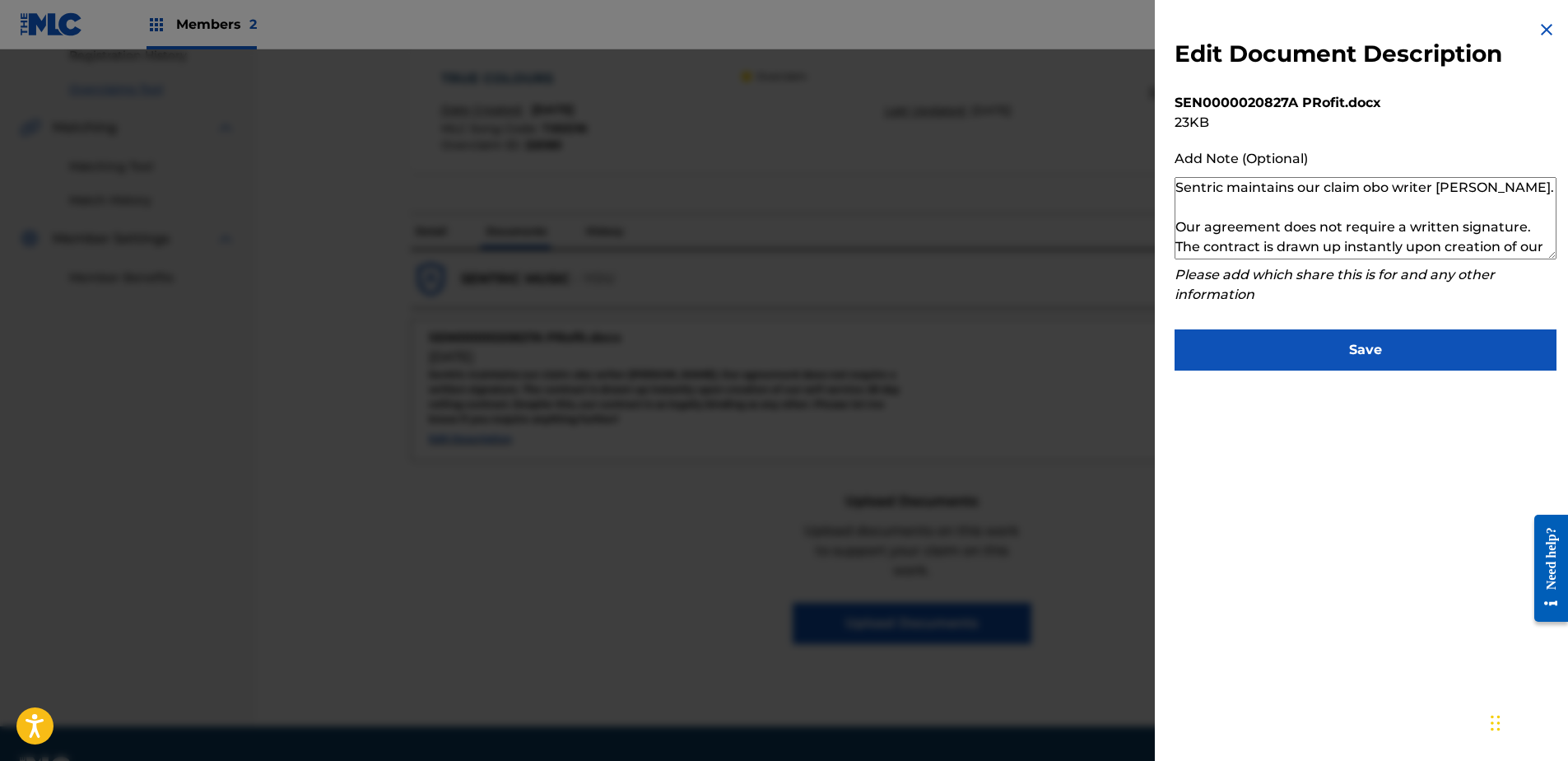
click at [1546, 18] on div "Edit Document Description SEN0000020827A PRofit.docx 23 KB Add Note (Optional) …" at bounding box center [1366, 195] width 421 height 390
click at [1544, 25] on img at bounding box center [1546, 30] width 20 height 20
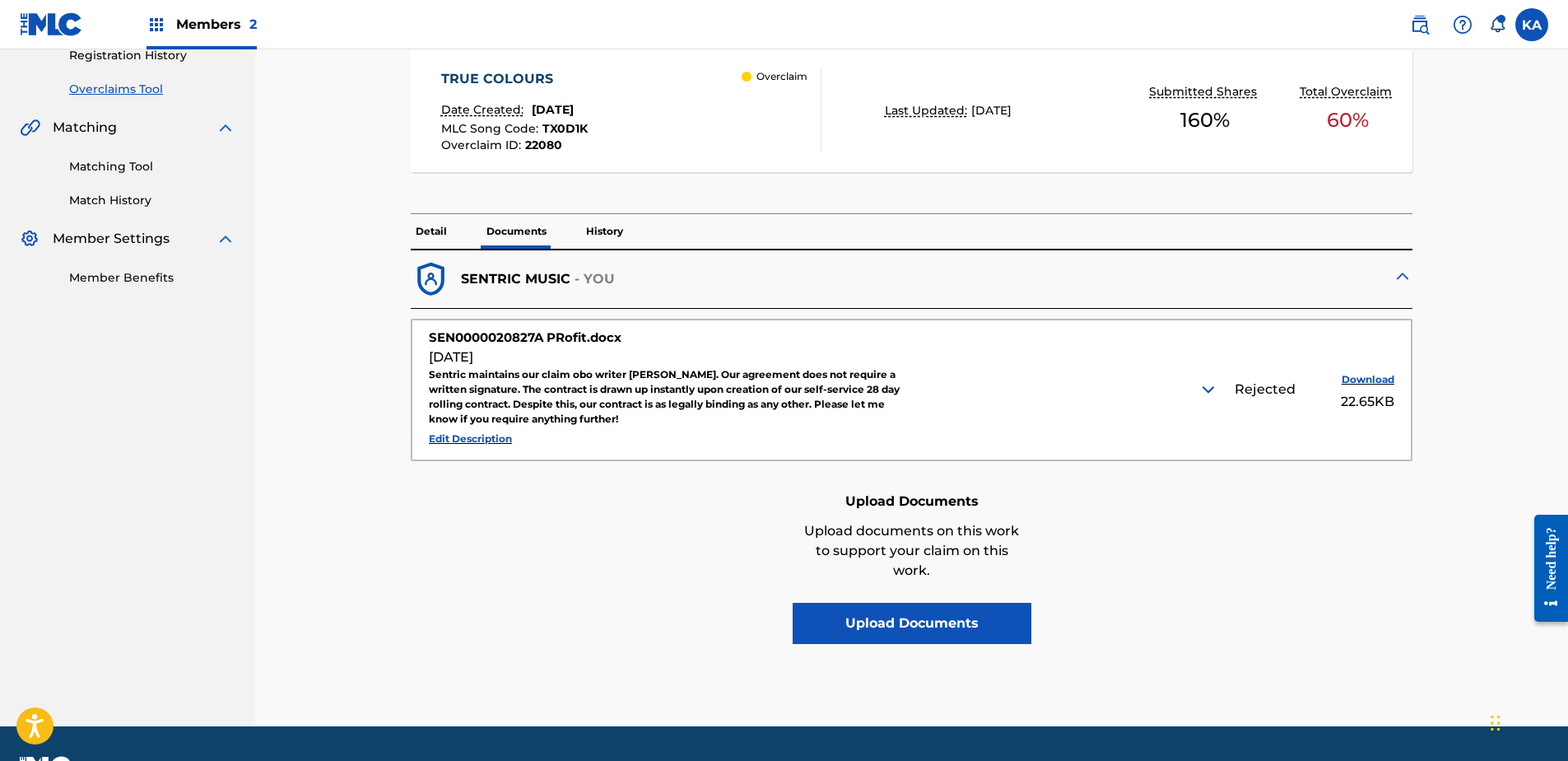
click at [1260, 388] on div "Rejected" at bounding box center [1265, 390] width 61 height 20
click at [1217, 390] on div "Rejected Download 22.65KB" at bounding box center [1156, 390] width 478 height 45
click at [1258, 386] on div "Rejected" at bounding box center [1265, 390] width 61 height 20
drag, startPoint x: 1258, startPoint y: 386, endPoint x: 1226, endPoint y: 441, distance: 63.6
click at [1223, 448] on div "SEN0000020827A PRofit.docx [DATE] Sentric maintains our claim obo writer [PERSO…" at bounding box center [911, 389] width 1000 height 141
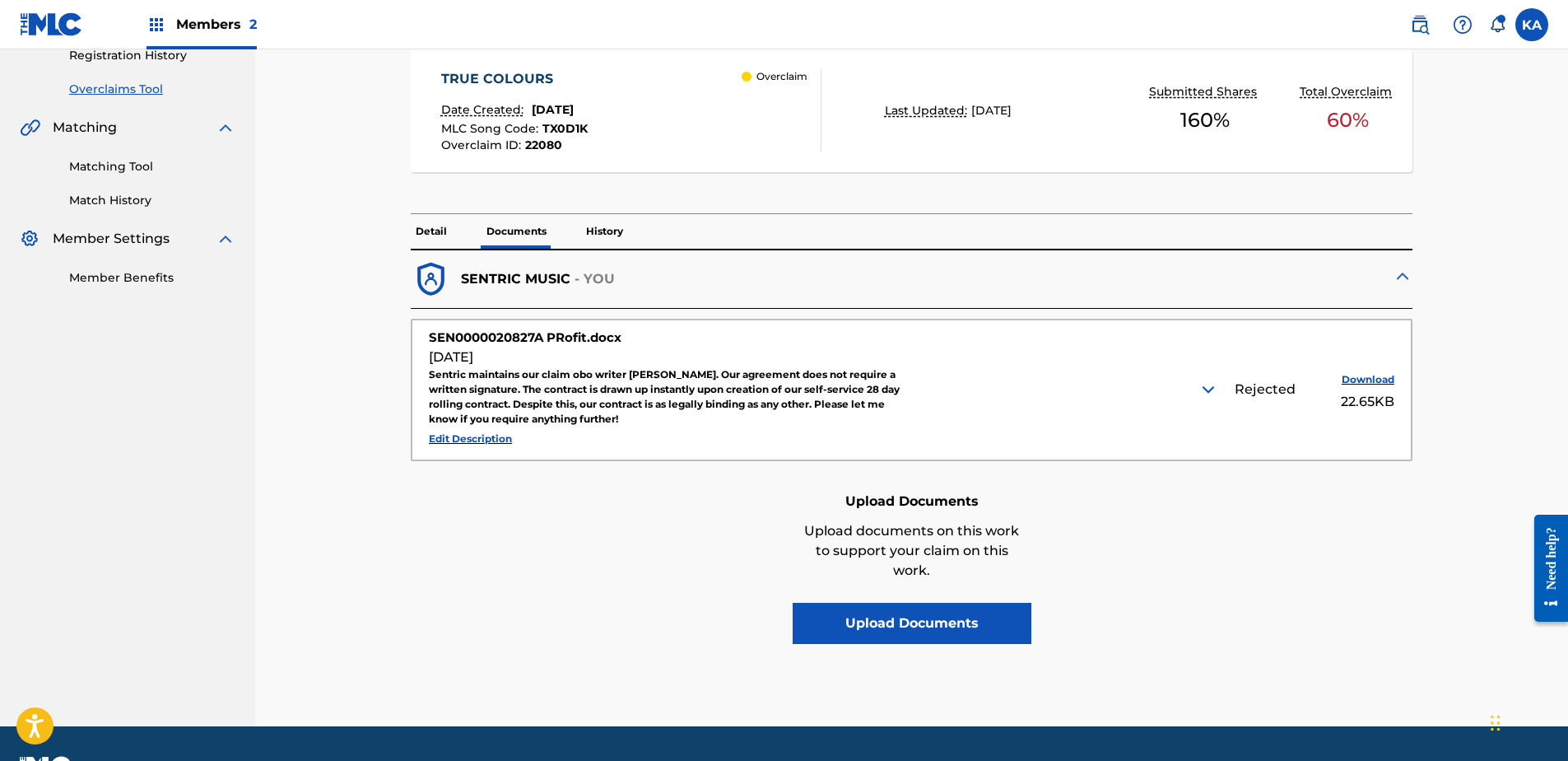
click at [1245, 393] on div "Rejected" at bounding box center [1265, 390] width 61 height 20
click at [1212, 387] on img at bounding box center [1209, 390] width 20 height 20
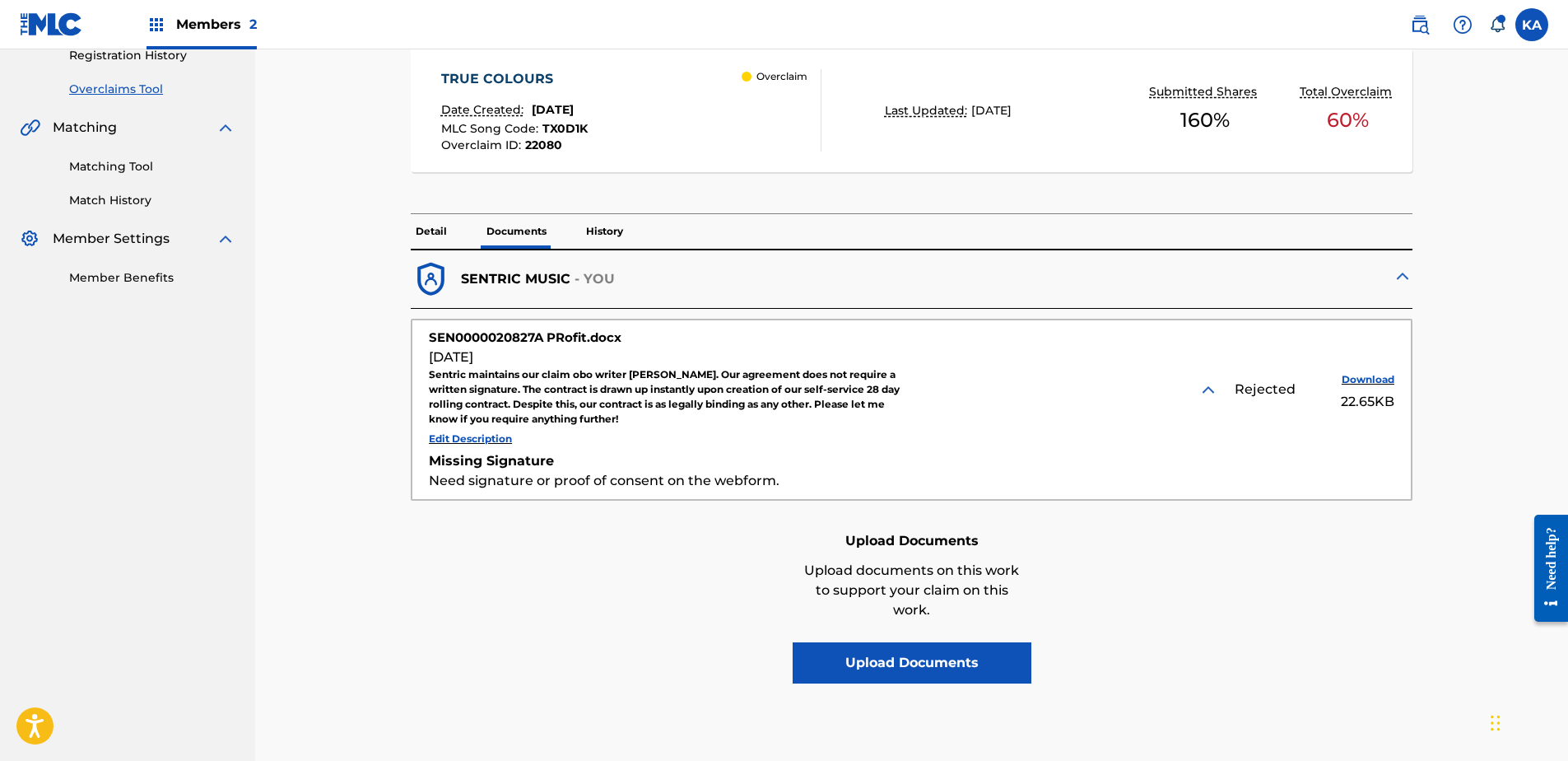
drag, startPoint x: 563, startPoint y: 218, endPoint x: 586, endPoint y: 229, distance: 25.5
click at [569, 220] on div "Detail Documents History" at bounding box center [911, 231] width 1002 height 35
click at [595, 231] on p "History" at bounding box center [605, 231] width 47 height 35
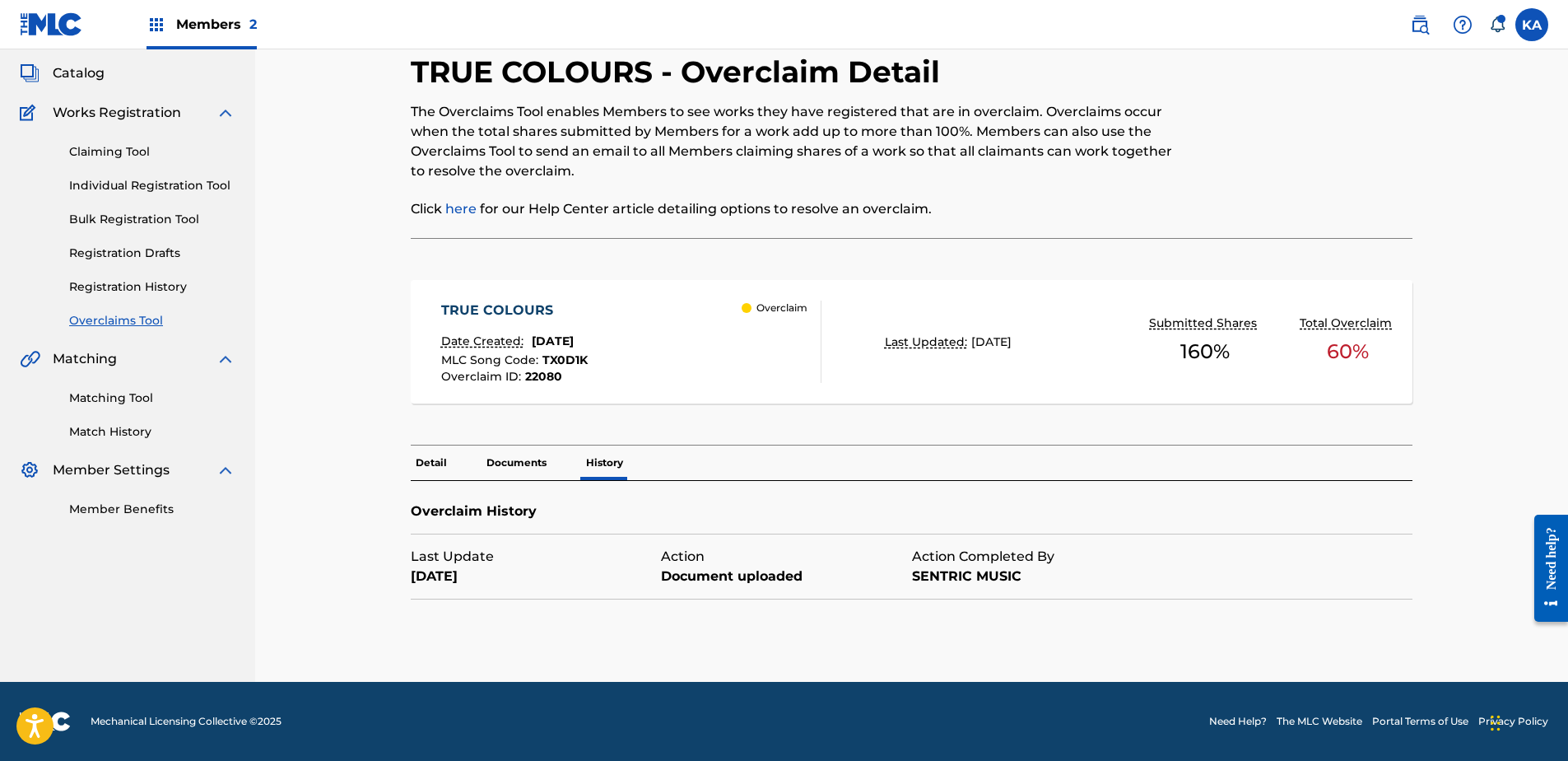
click at [724, 542] on div "Last Update [DATE] Action Document uploaded Action Completed By SENTRIC MUSIC" at bounding box center [786, 566] width 752 height 65
click at [532, 460] on p "Documents" at bounding box center [516, 463] width 70 height 35
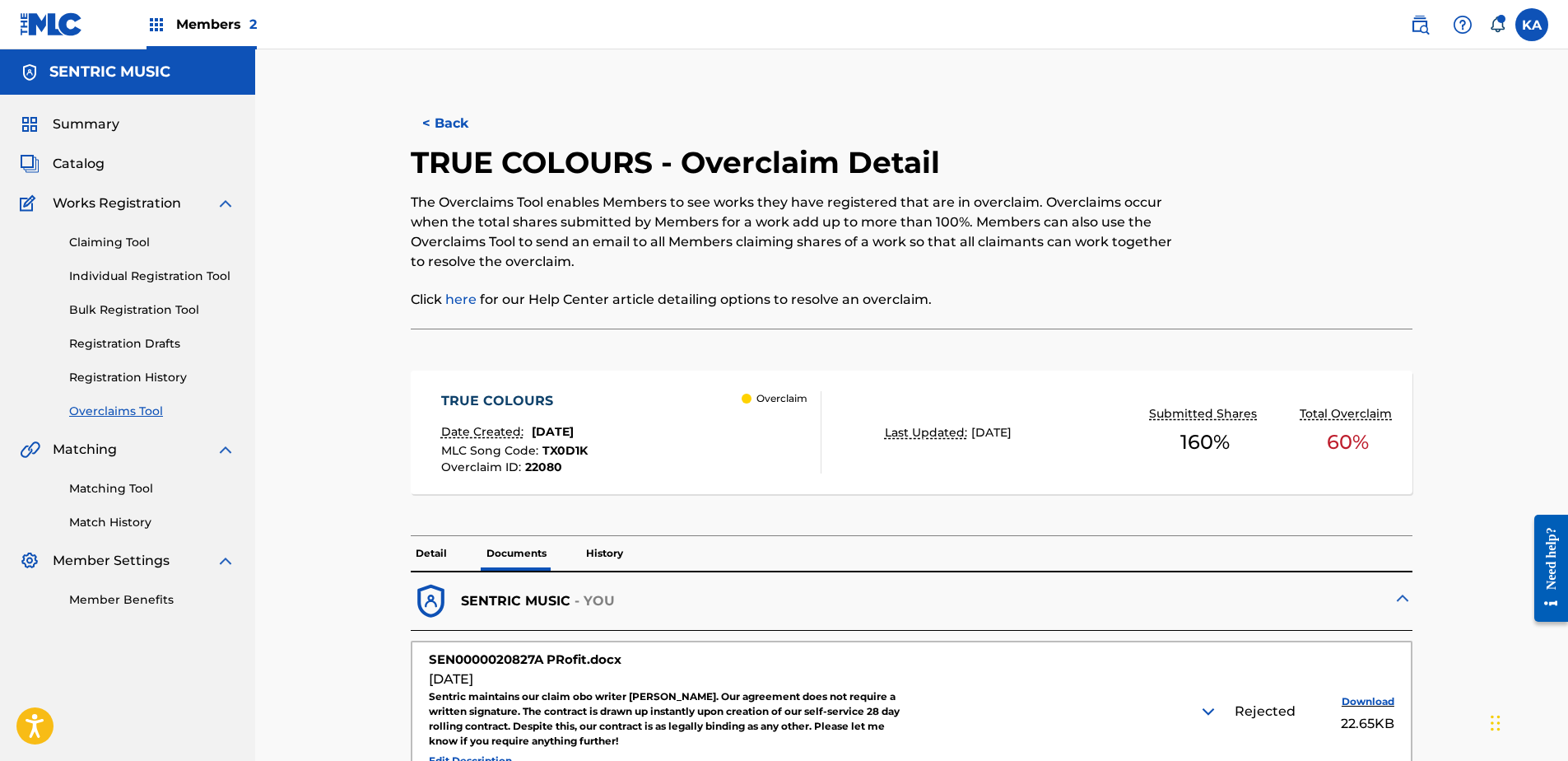
click at [1525, 25] on label at bounding box center [1531, 24] width 33 height 33
click at [1532, 25] on input "KA [PERSON_NAME] [PERSON_NAME][EMAIL_ADDRESS][PERSON_NAME][DOMAIN_NAME] Notific…" at bounding box center [1532, 25] width 0 height 0
click at [1382, 230] on p "Log out" at bounding box center [1372, 233] width 39 height 15
click at [1532, 25] on input "KA [PERSON_NAME] [PERSON_NAME][EMAIL_ADDRESS][PERSON_NAME][DOMAIN_NAME] Notific…" at bounding box center [1532, 25] width 0 height 0
